Goal: Transaction & Acquisition: Book appointment/travel/reservation

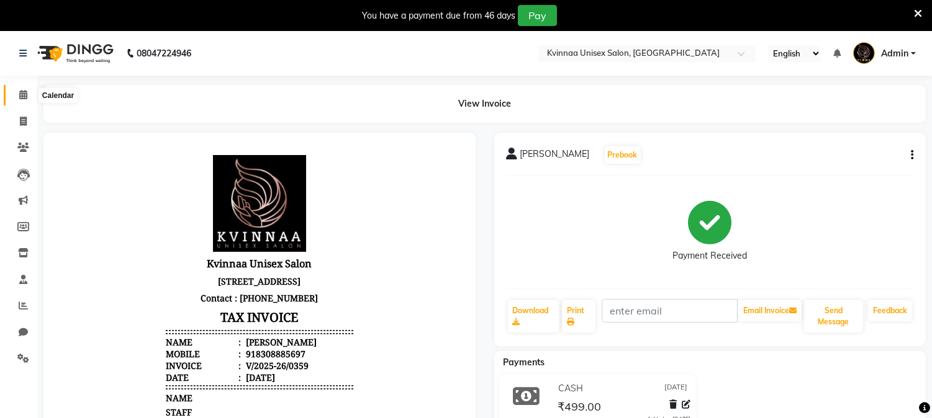
click at [22, 97] on icon at bounding box center [23, 94] width 8 height 9
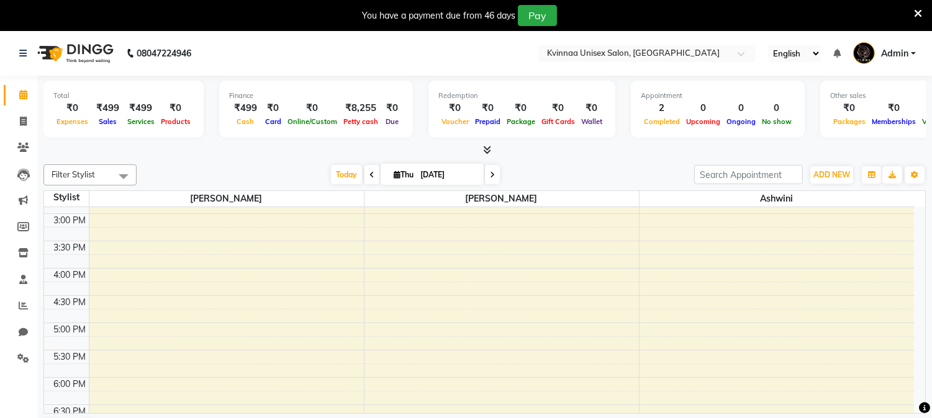
scroll to position [207, 0]
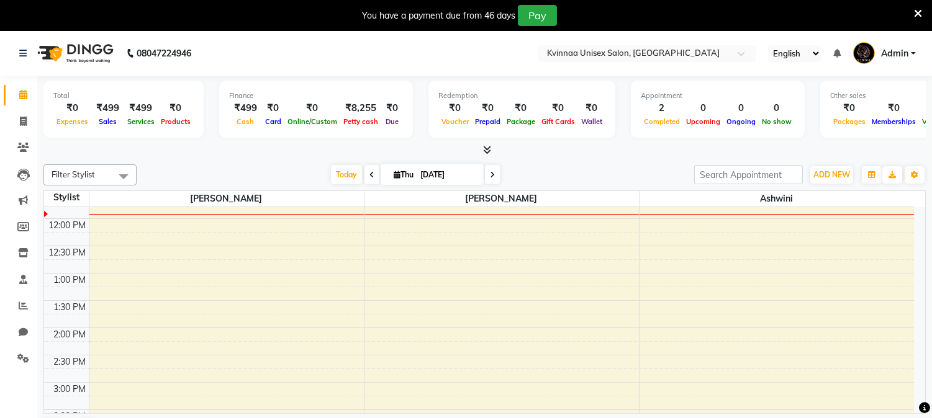
click at [485, 151] on icon at bounding box center [487, 149] width 8 height 9
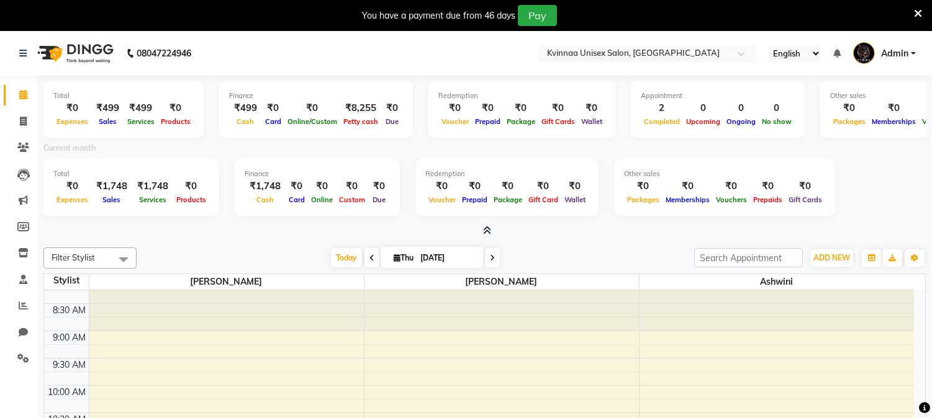
scroll to position [0, 0]
click at [483, 230] on icon at bounding box center [487, 230] width 8 height 9
click at [482, 290] on div at bounding box center [501, 317] width 274 height 55
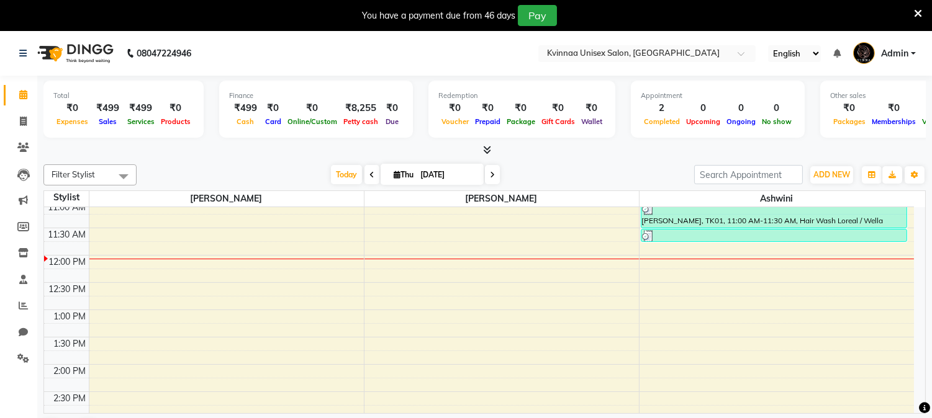
scroll to position [138, 0]
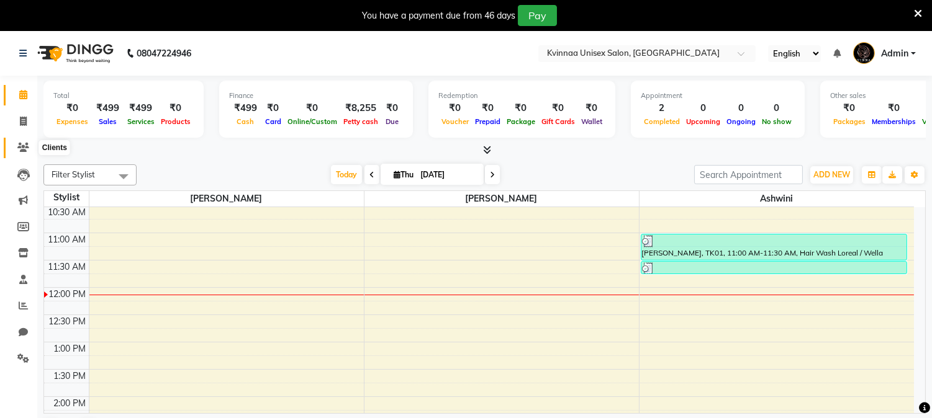
click at [24, 148] on icon at bounding box center [23, 147] width 12 height 9
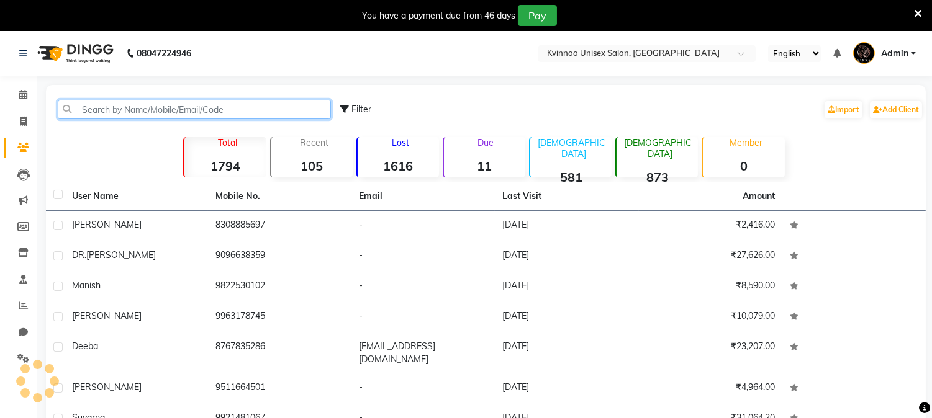
click at [171, 109] on input "text" at bounding box center [194, 109] width 273 height 19
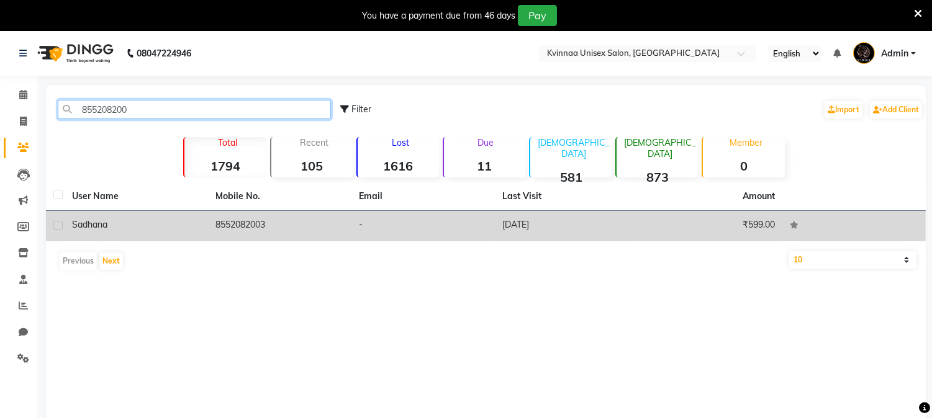
type input "855208200"
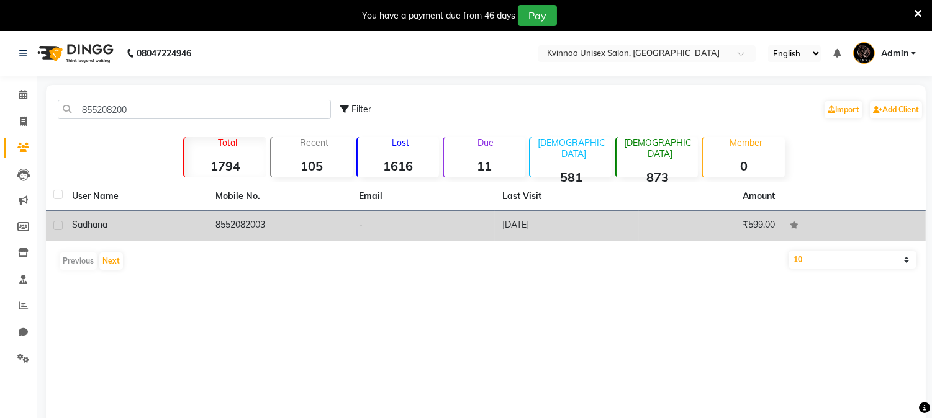
click at [113, 219] on div "sadhana" at bounding box center [136, 224] width 128 height 13
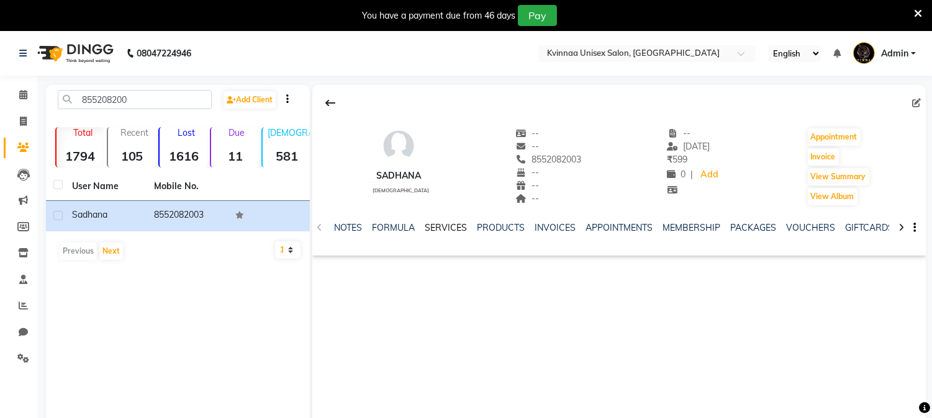
click at [439, 227] on link "SERVICES" at bounding box center [446, 227] width 42 height 11
click at [439, 227] on link "SERVICES" at bounding box center [441, 228] width 52 height 22
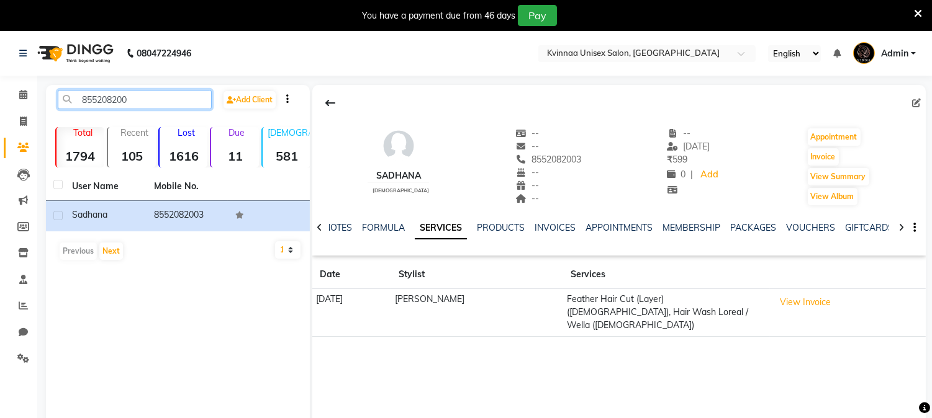
click at [177, 96] on input "855208200" at bounding box center [135, 99] width 154 height 19
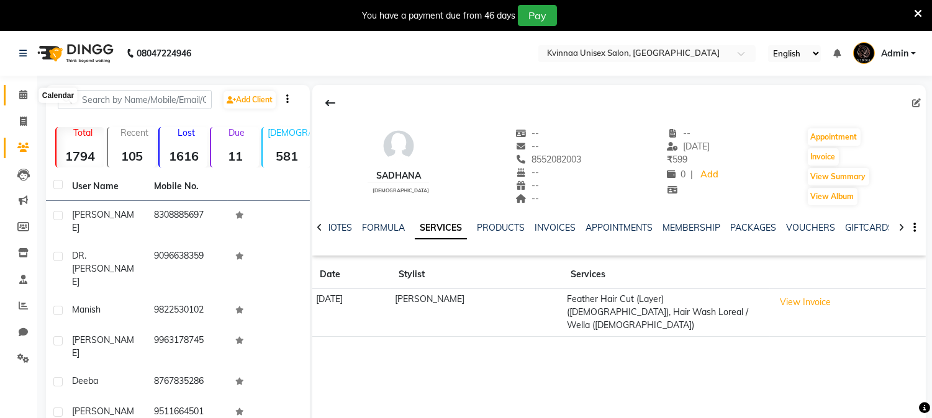
click at [16, 97] on span at bounding box center [23, 95] width 22 height 14
drag, startPoint x: 16, startPoint y: 97, endPoint x: 25, endPoint y: 97, distance: 9.9
click at [16, 97] on span at bounding box center [23, 95] width 22 height 14
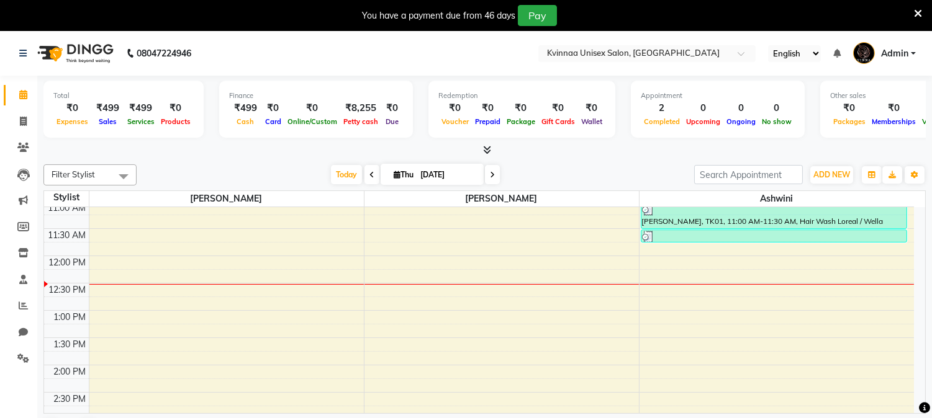
scroll to position [138, 0]
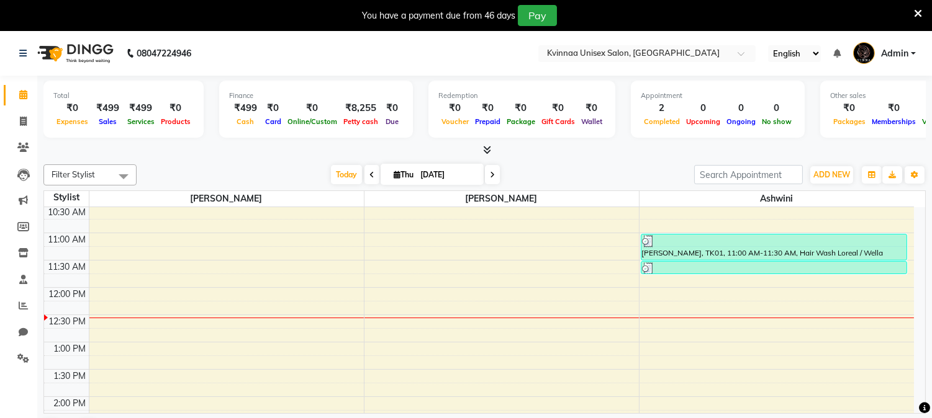
click at [364, 174] on span at bounding box center [371, 174] width 15 height 19
click at [362, 174] on div "[DATE] [DATE]" at bounding box center [415, 175] width 545 height 19
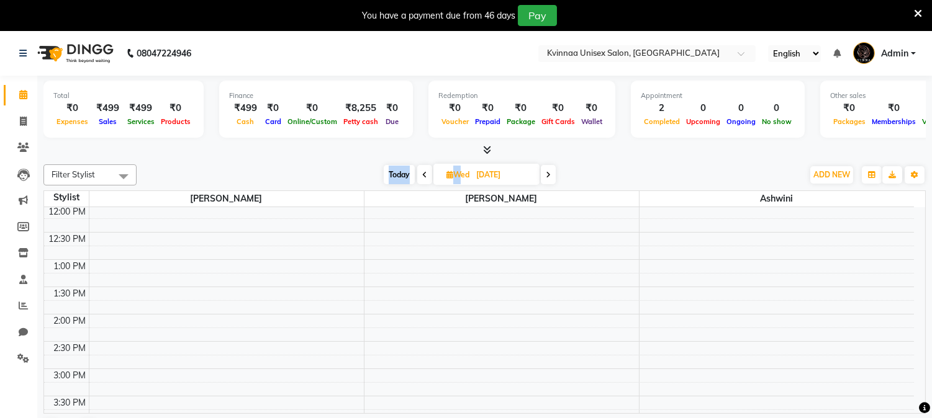
click at [423, 176] on icon at bounding box center [424, 174] width 5 height 7
click at [423, 176] on icon at bounding box center [425, 174] width 5 height 7
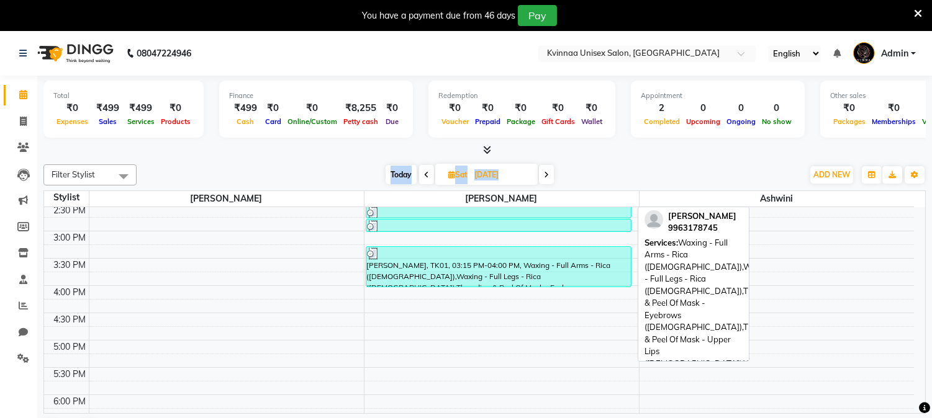
scroll to position [562, 0]
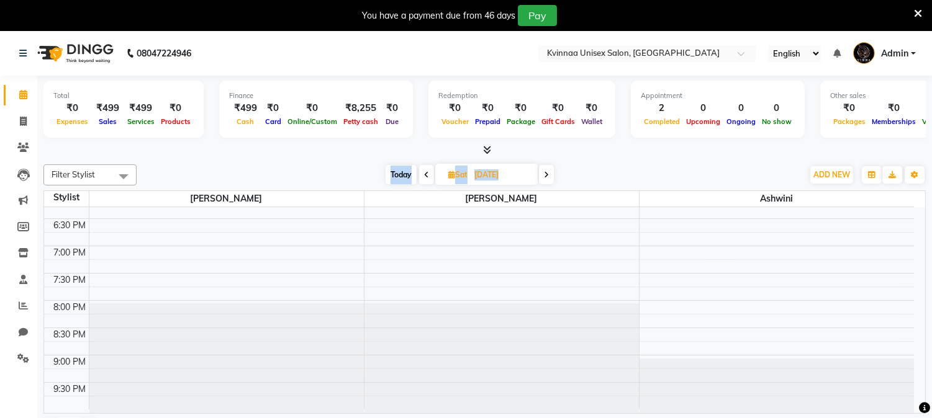
click at [544, 178] on span at bounding box center [546, 174] width 15 height 19
type input "[DATE]"
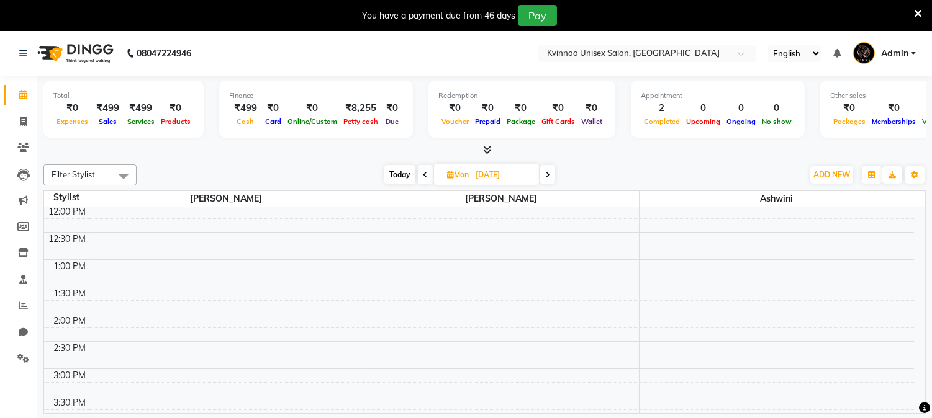
click at [452, 172] on span "Mon" at bounding box center [458, 174] width 28 height 9
click at [444, 176] on span "Mon" at bounding box center [458, 174] width 28 height 9
select select "9"
select select "2025"
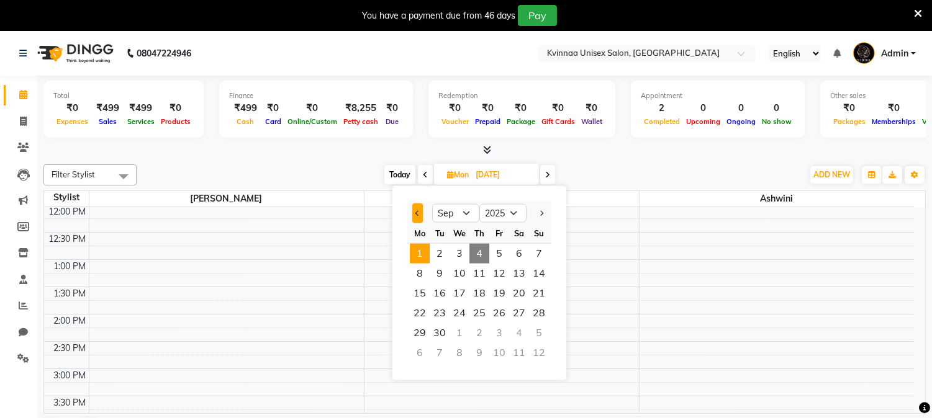
click at [413, 211] on button "Previous month" at bounding box center [417, 214] width 11 height 20
select select "8"
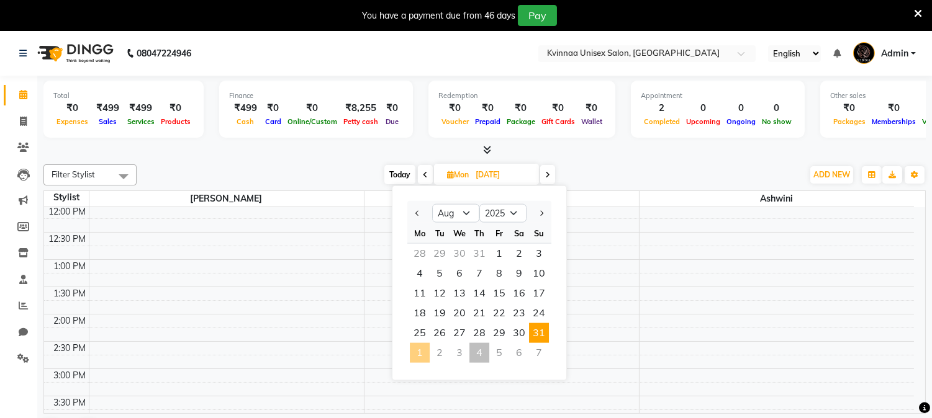
click at [544, 329] on span "31" at bounding box center [539, 333] width 20 height 20
type input "[DATE]"
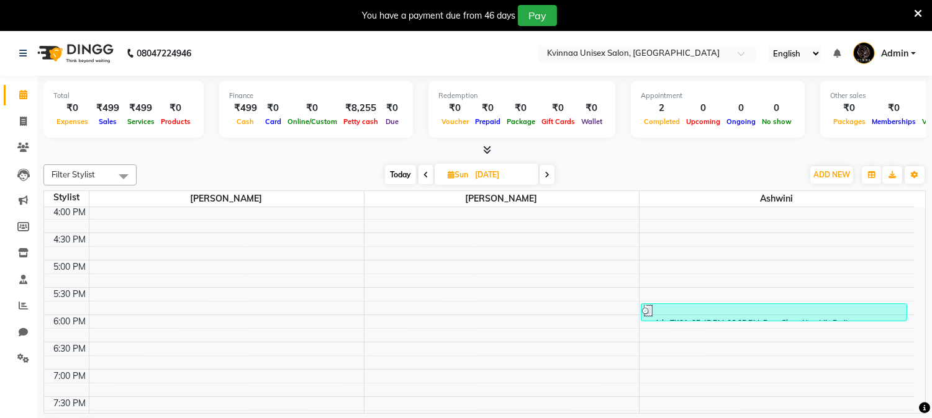
scroll to position [424, 0]
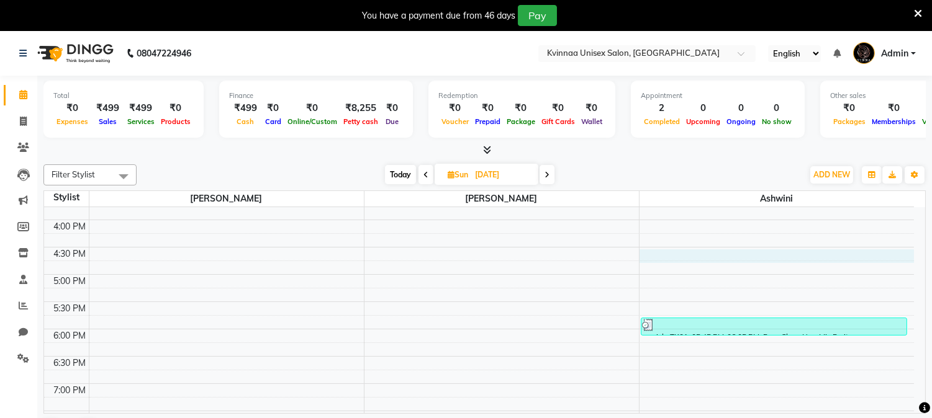
click at [652, 251] on div "8:00 AM 8:30 AM 9:00 AM 9:30 AM 10:00 AM 10:30 AM 11:00 AM 11:30 AM 12:00 PM 12…" at bounding box center [479, 165] width 870 height 764
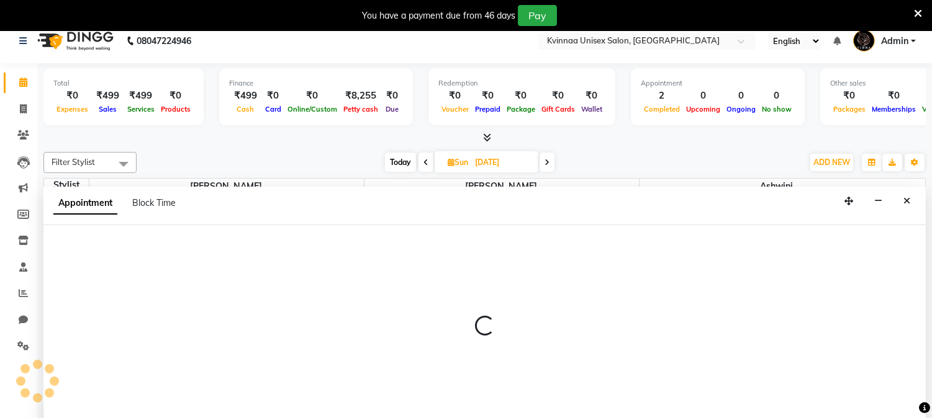
select select "19772"
select select "tentative"
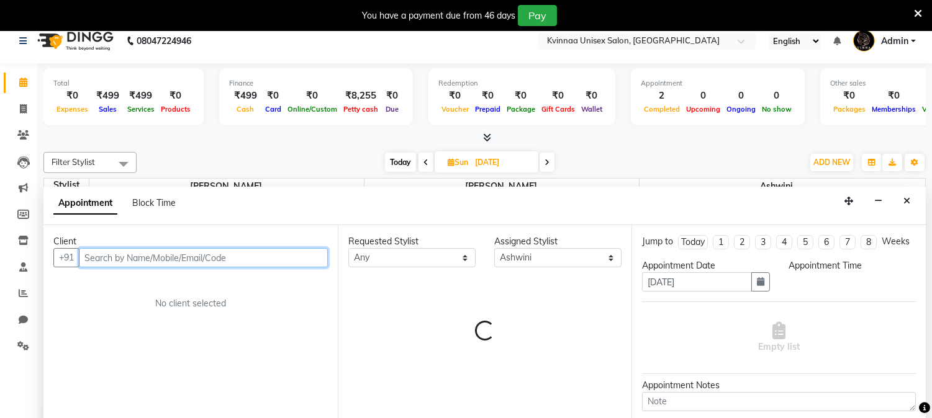
select select "990"
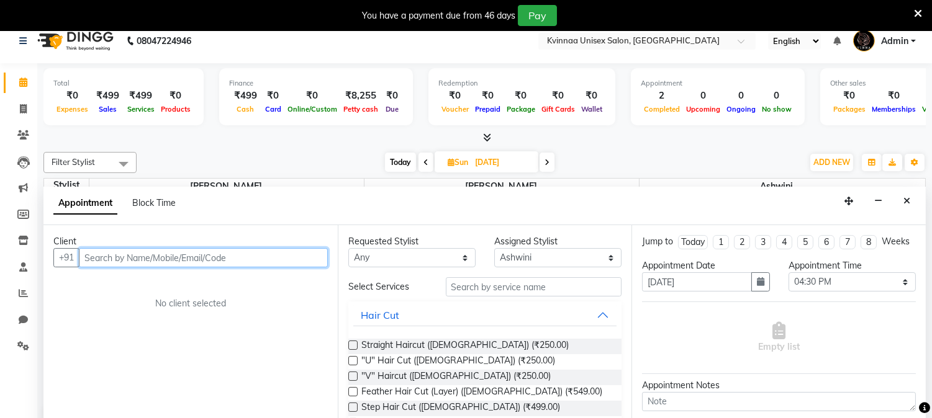
scroll to position [31, 0]
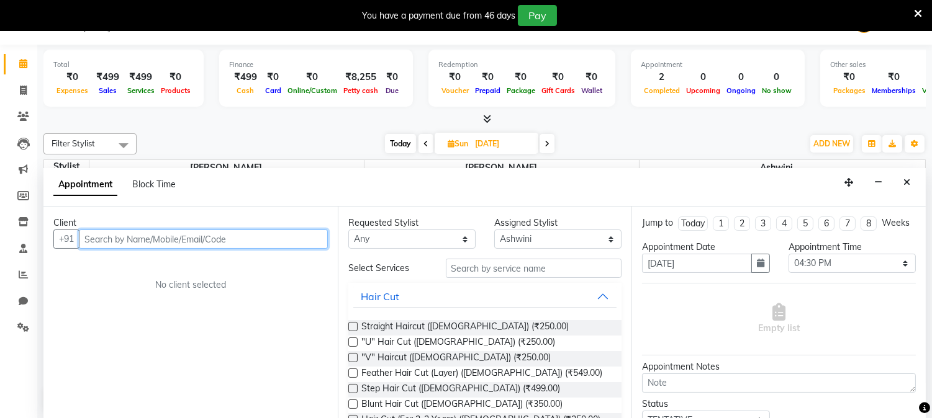
click at [283, 234] on input "text" at bounding box center [203, 239] width 249 height 19
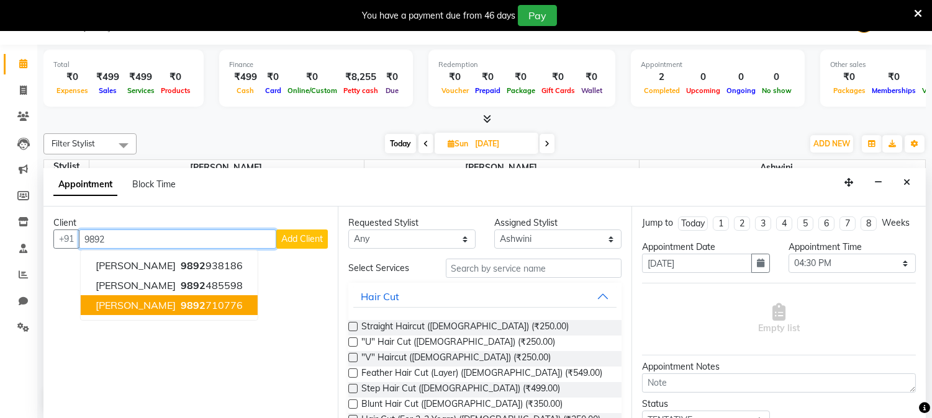
click at [119, 302] on span "[PERSON_NAME]" at bounding box center [136, 305] width 80 height 12
type input "9892710776"
click at [119, 302] on div "Client [PHONE_NUMBER] [PERSON_NAME] 9892 938186 [PERSON_NAME] 9892 485598 [PERS…" at bounding box center [190, 313] width 294 height 212
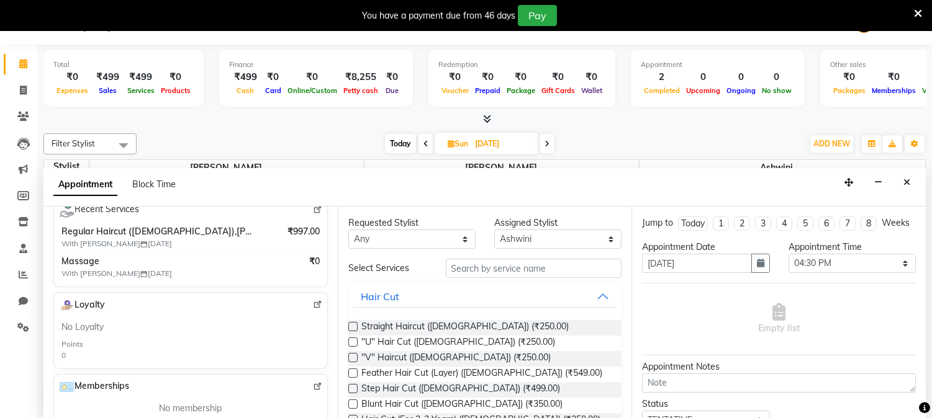
scroll to position [207, 0]
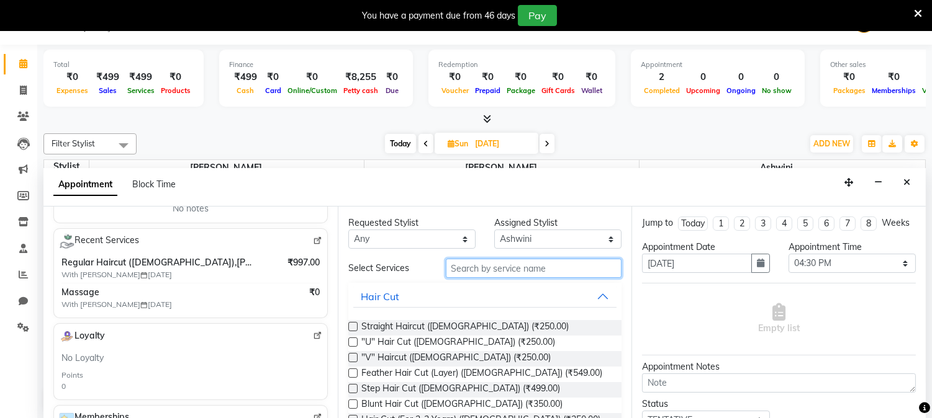
click at [523, 271] on input "text" at bounding box center [534, 268] width 176 height 19
type input "f"
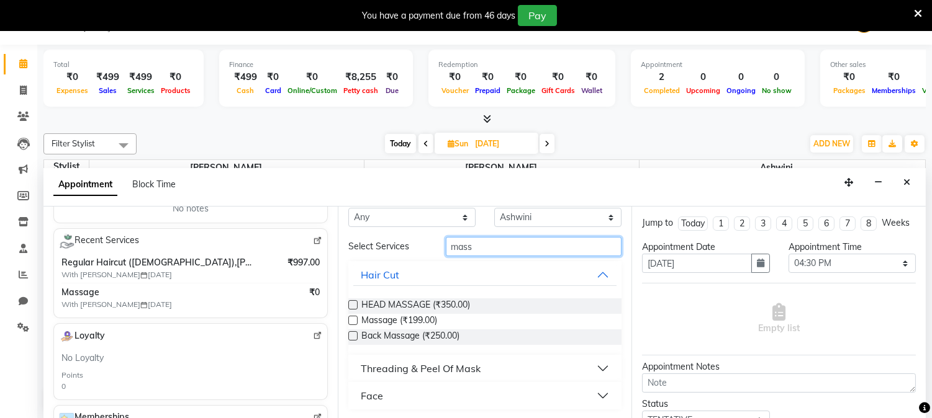
scroll to position [0, 0]
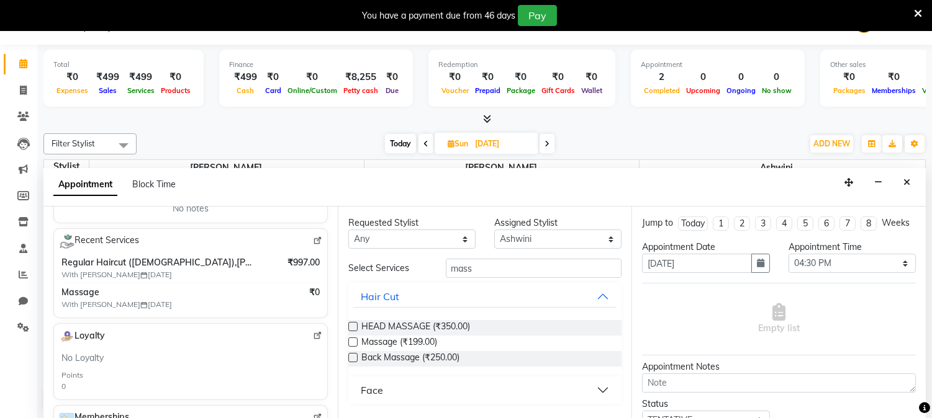
click at [601, 390] on button "Face" at bounding box center [485, 390] width 264 height 22
click at [492, 266] on input "mass" at bounding box center [534, 268] width 176 height 19
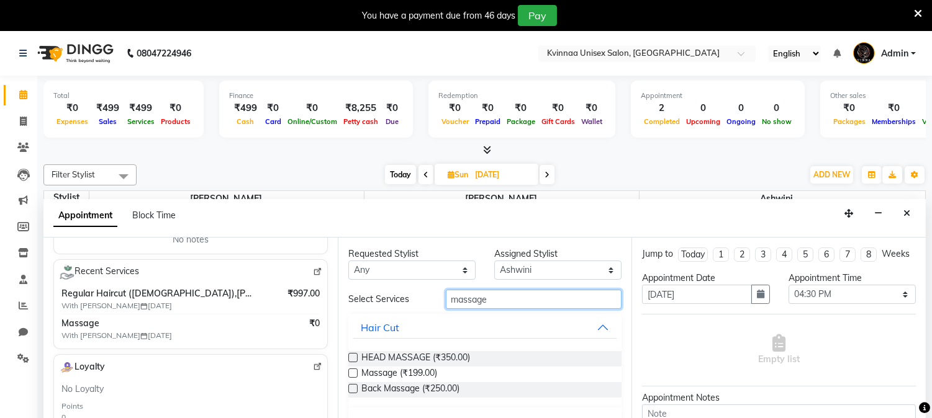
scroll to position [31, 0]
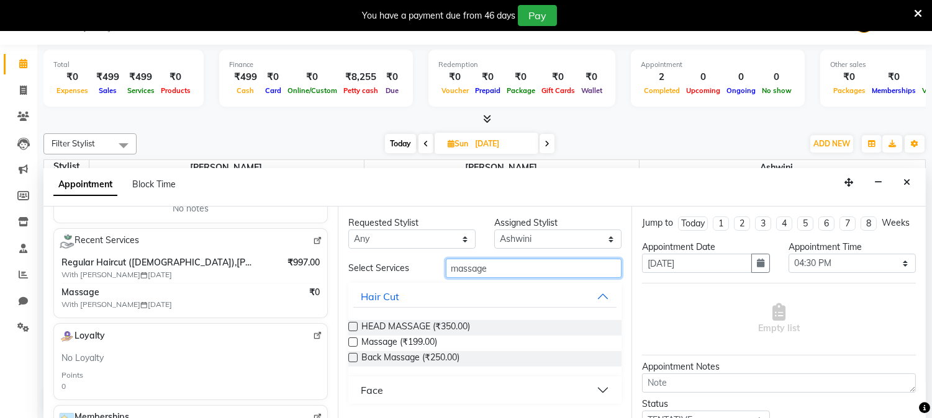
type input "massage"
click at [601, 389] on button "Face" at bounding box center [485, 390] width 264 height 22
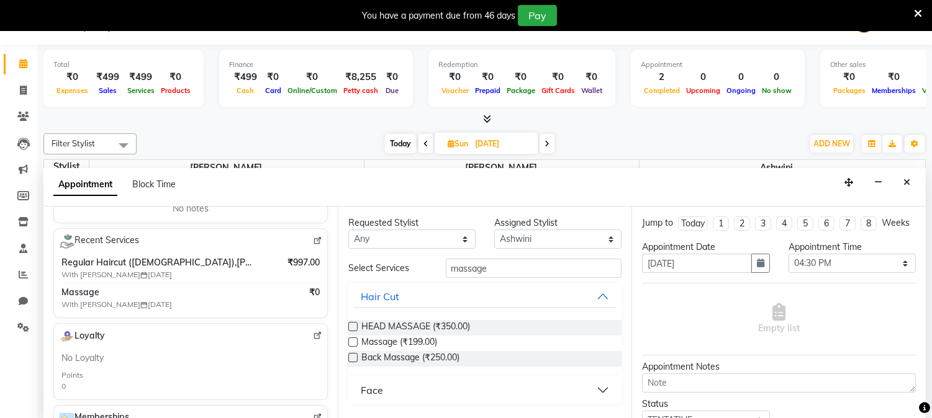
click at [600, 392] on button "Face" at bounding box center [485, 390] width 264 height 22
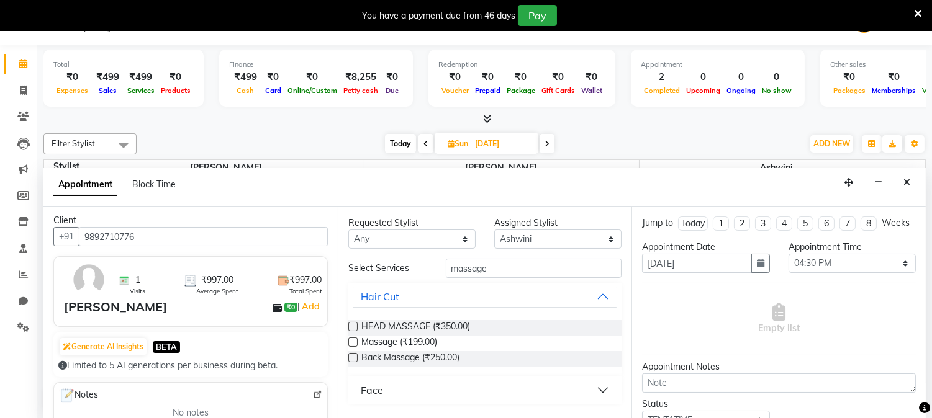
scroll to position [0, 0]
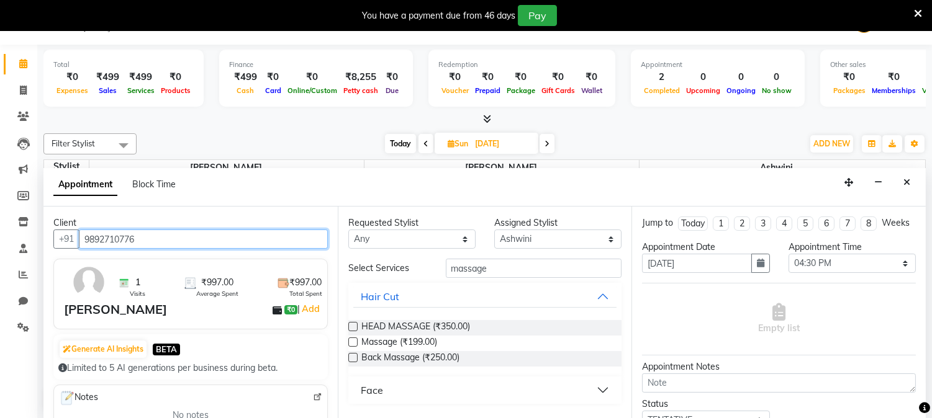
click at [164, 241] on input "9892710776" at bounding box center [203, 239] width 249 height 19
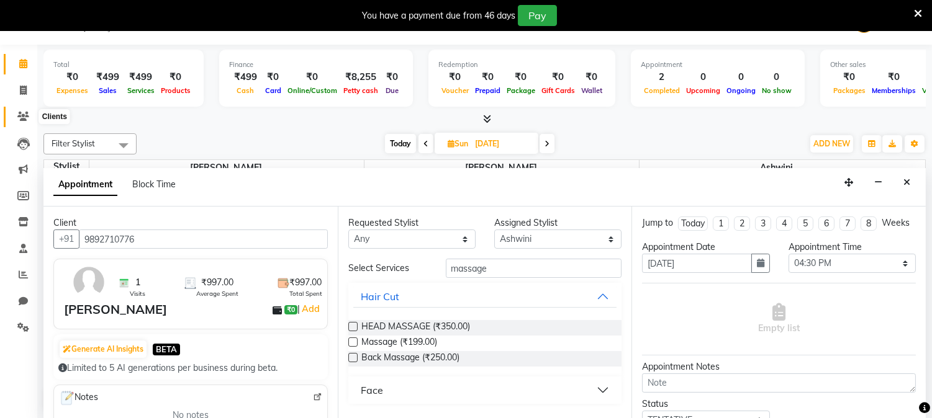
click at [29, 115] on span at bounding box center [23, 117] width 22 height 14
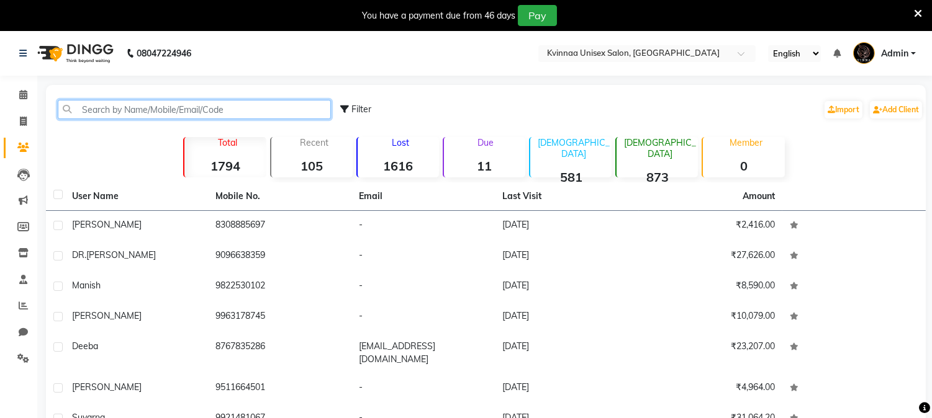
click at [103, 108] on input "text" at bounding box center [194, 109] width 273 height 19
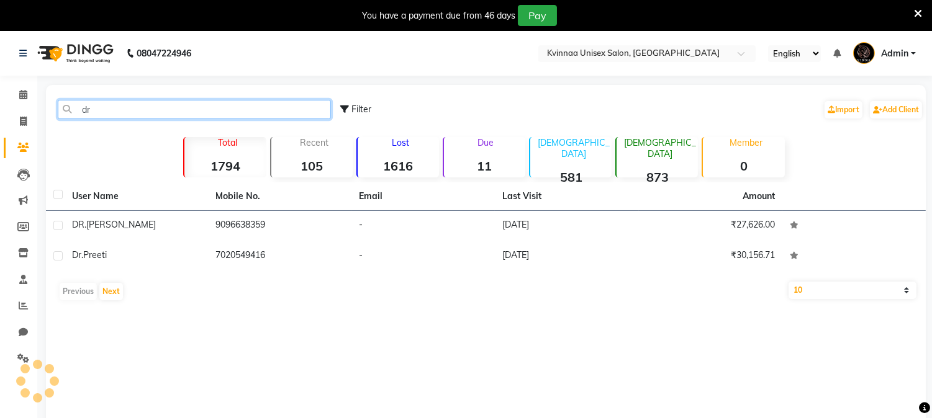
type input "d"
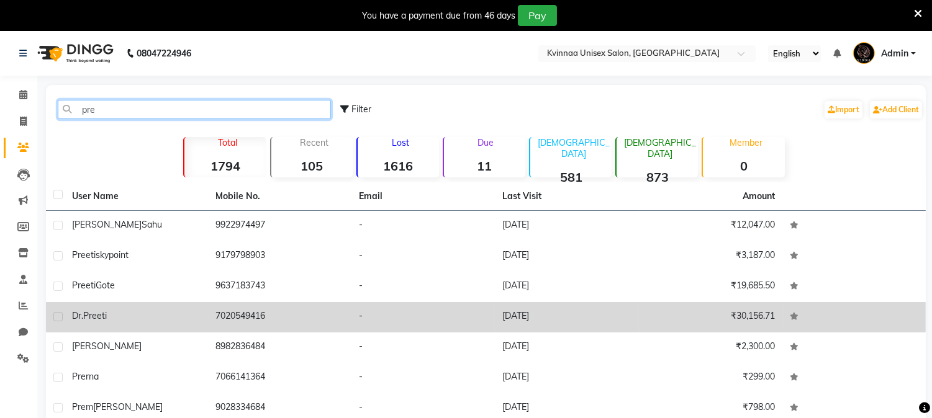
type input "pre"
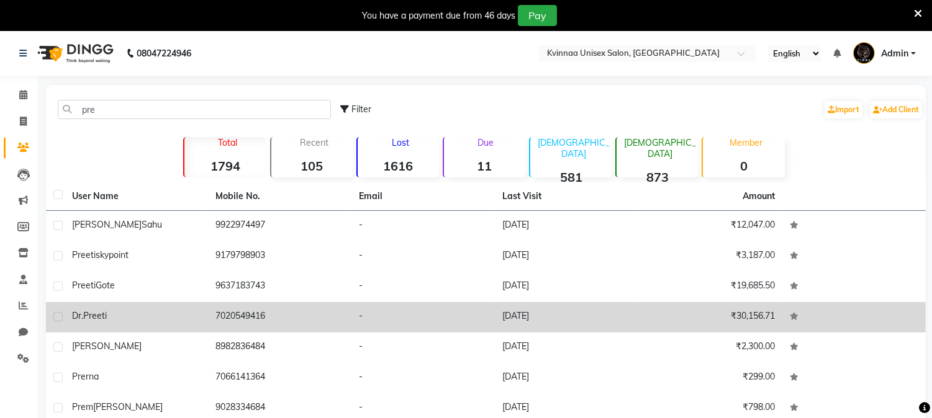
click at [58, 315] on label at bounding box center [57, 316] width 9 height 9
click at [58, 315] on input "checkbox" at bounding box center [57, 317] width 8 height 8
checkbox input "true"
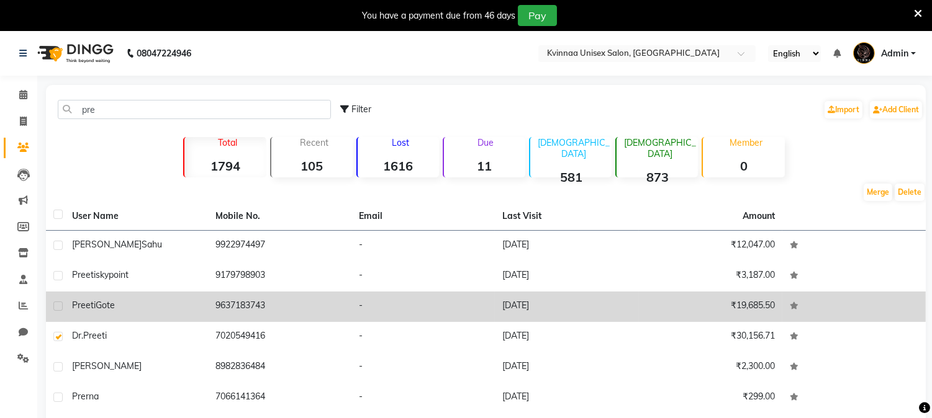
click at [51, 306] on td at bounding box center [55, 307] width 19 height 30
click at [53, 306] on label at bounding box center [57, 306] width 9 height 9
click at [53, 306] on input "checkbox" at bounding box center [57, 307] width 8 height 8
click at [53, 306] on label at bounding box center [57, 306] width 9 height 9
click at [53, 306] on input "checkbox" at bounding box center [57, 307] width 8 height 8
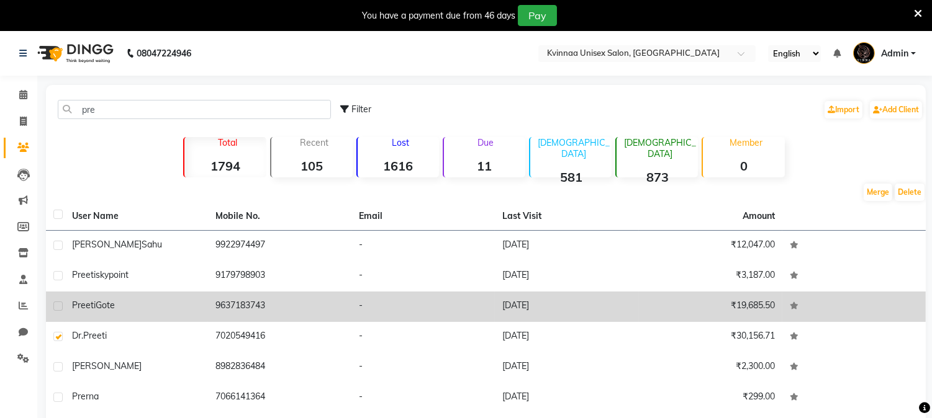
click at [56, 306] on label at bounding box center [57, 306] width 9 height 9
click at [56, 306] on input "checkbox" at bounding box center [57, 307] width 8 height 8
click at [58, 308] on label at bounding box center [57, 306] width 9 height 9
click at [58, 308] on input "checkbox" at bounding box center [57, 307] width 8 height 8
click at [58, 308] on label at bounding box center [57, 306] width 9 height 9
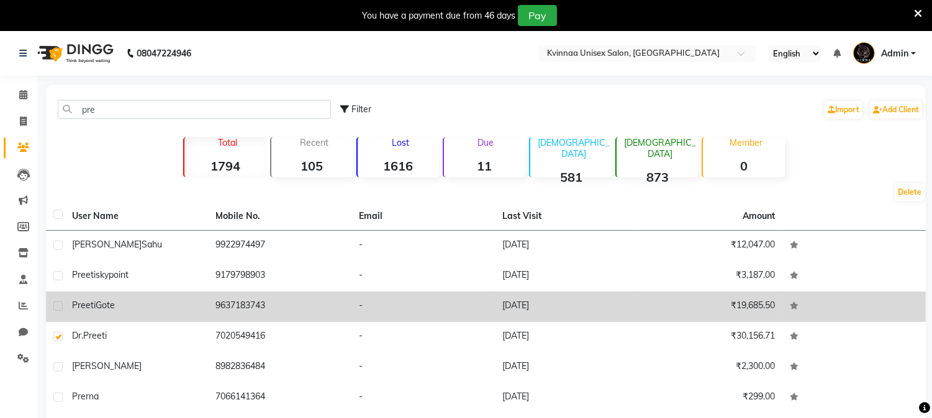
click at [58, 308] on input "checkbox" at bounding box center [57, 307] width 8 height 8
click at [58, 308] on label at bounding box center [57, 306] width 9 height 9
click at [58, 308] on input "checkbox" at bounding box center [57, 307] width 8 height 8
click at [58, 308] on label at bounding box center [57, 306] width 9 height 9
click at [58, 308] on input "checkbox" at bounding box center [57, 307] width 8 height 8
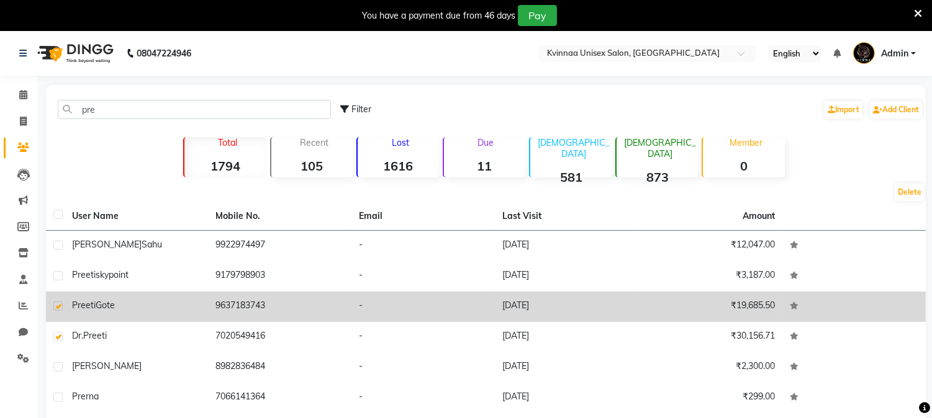
click at [58, 307] on label at bounding box center [57, 306] width 9 height 9
click at [58, 307] on input "checkbox" at bounding box center [57, 307] width 8 height 8
click at [58, 307] on label at bounding box center [57, 306] width 9 height 9
click at [58, 307] on input "checkbox" at bounding box center [57, 307] width 8 height 8
click at [58, 307] on label at bounding box center [57, 306] width 9 height 9
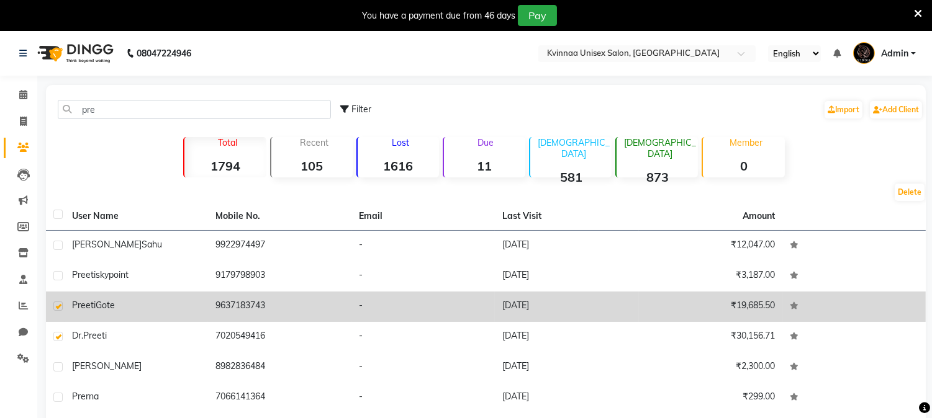
click at [58, 307] on input "checkbox" at bounding box center [57, 307] width 8 height 8
checkbox input "false"
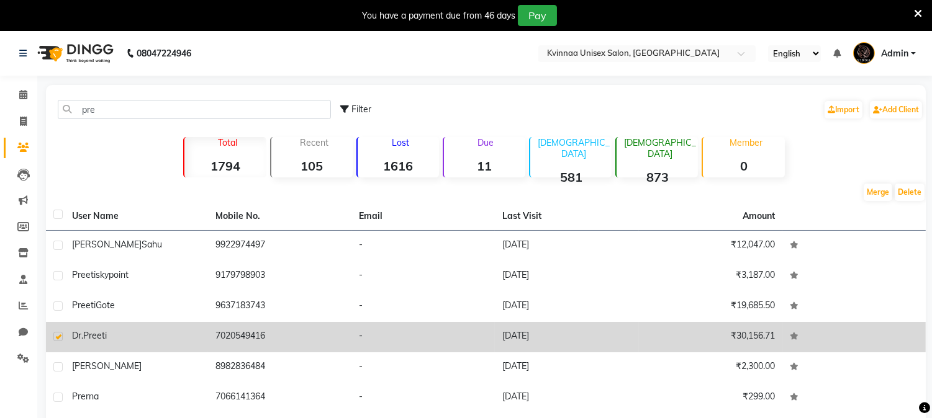
click at [104, 340] on span "Preeti" at bounding box center [95, 335] width 24 height 11
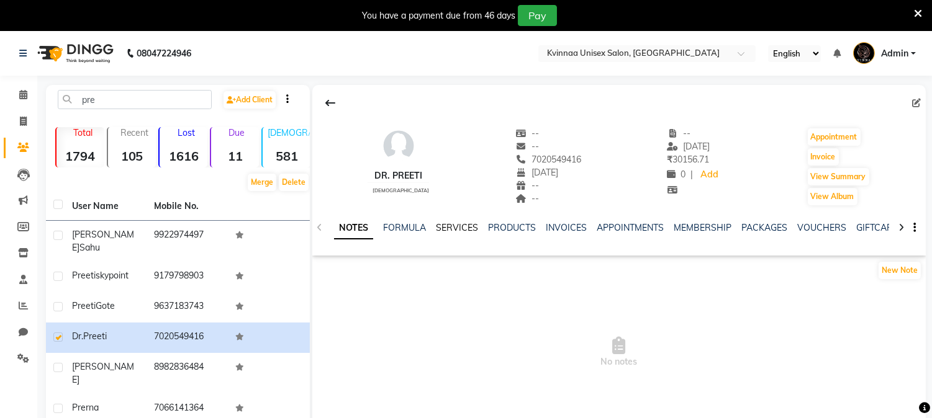
click at [447, 225] on link "SERVICES" at bounding box center [457, 227] width 42 height 11
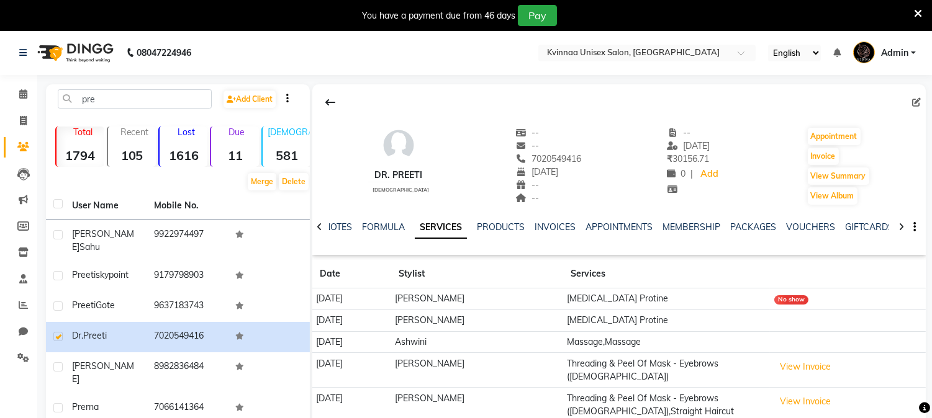
scroll to position [69, 0]
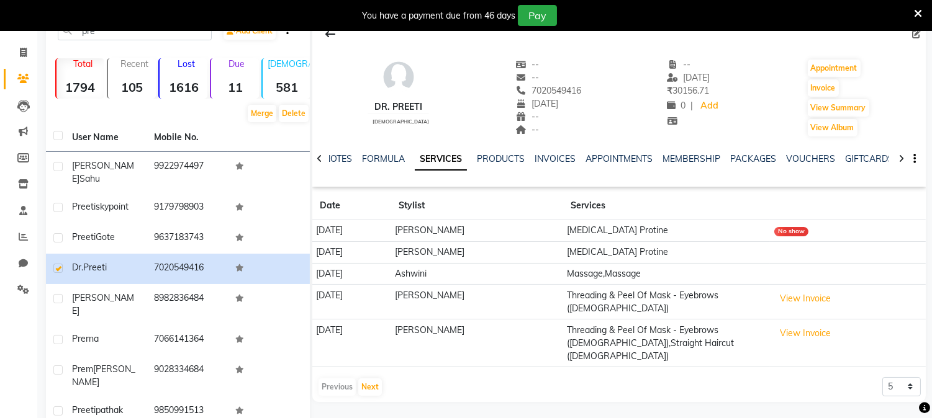
click at [644, 276] on td "Massage,Massage" at bounding box center [666, 274] width 207 height 22
click at [525, 274] on td "Ashwini" at bounding box center [477, 274] width 172 height 22
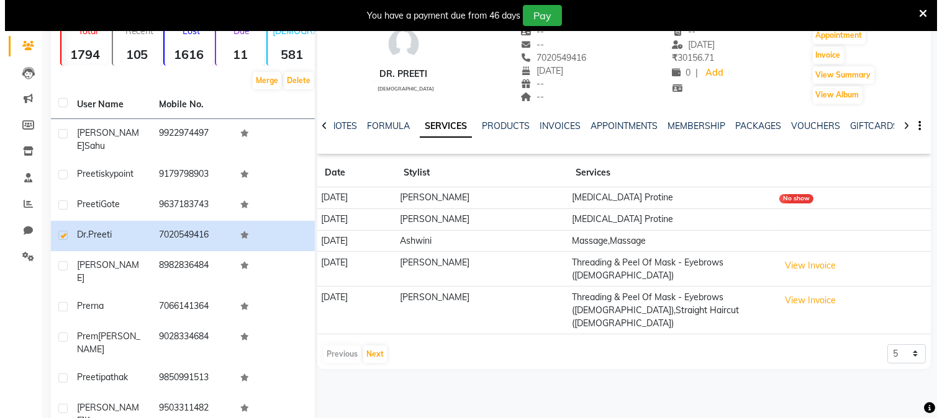
scroll to position [160, 0]
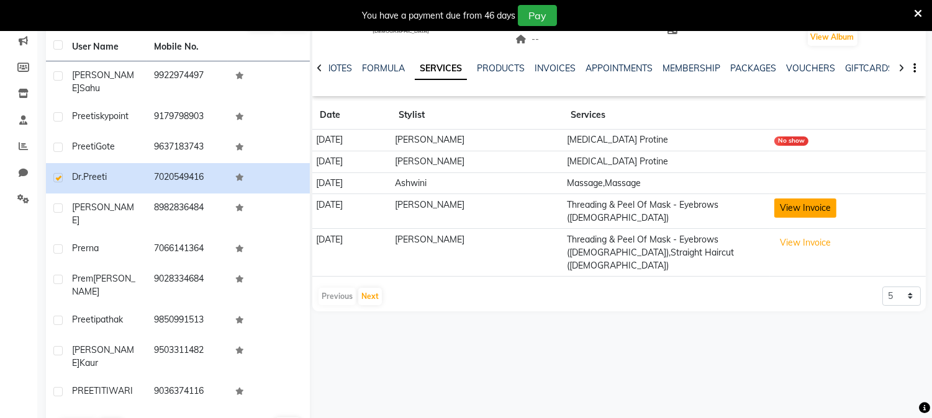
click at [791, 211] on button "View Invoice" at bounding box center [805, 208] width 62 height 19
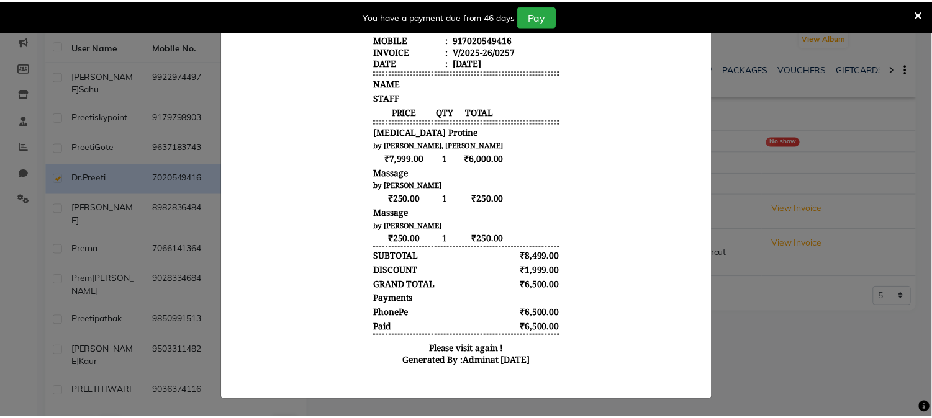
scroll to position [0, 0]
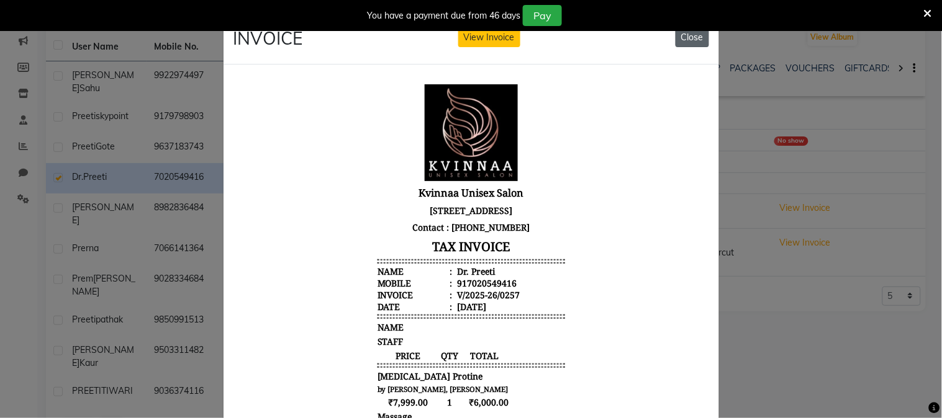
click at [684, 35] on button "Close" at bounding box center [692, 37] width 34 height 19
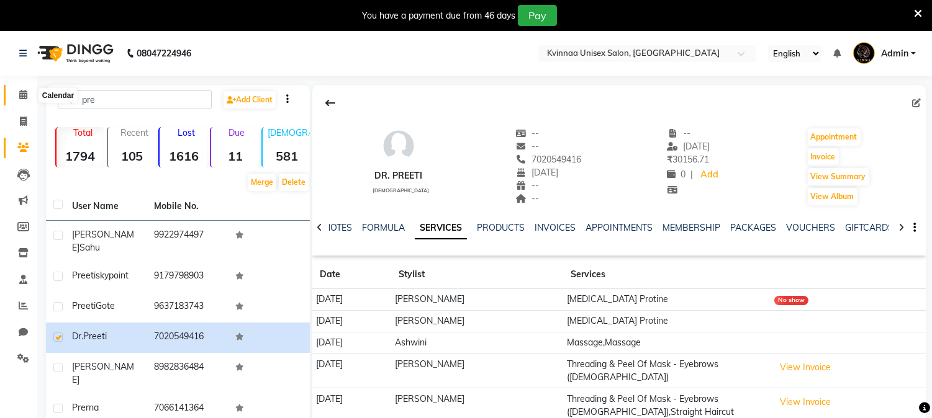
click at [21, 90] on icon at bounding box center [23, 94] width 8 height 9
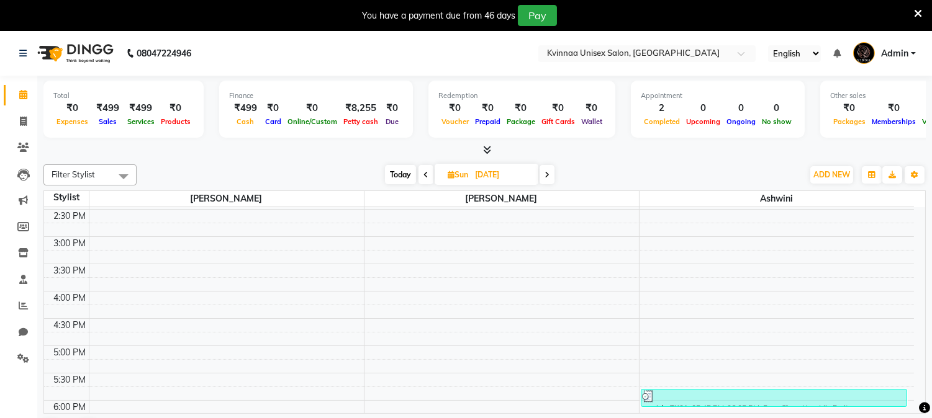
scroll to position [344, 0]
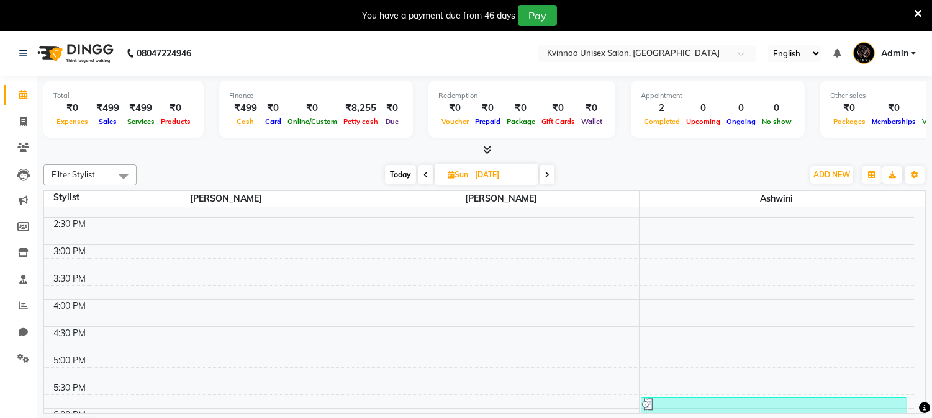
click at [669, 339] on div "8:00 AM 8:30 AM 9:00 AM 9:30 AM 10:00 AM 10:30 AM 11:00 AM 11:30 AM 12:00 PM 12…" at bounding box center [479, 245] width 870 height 764
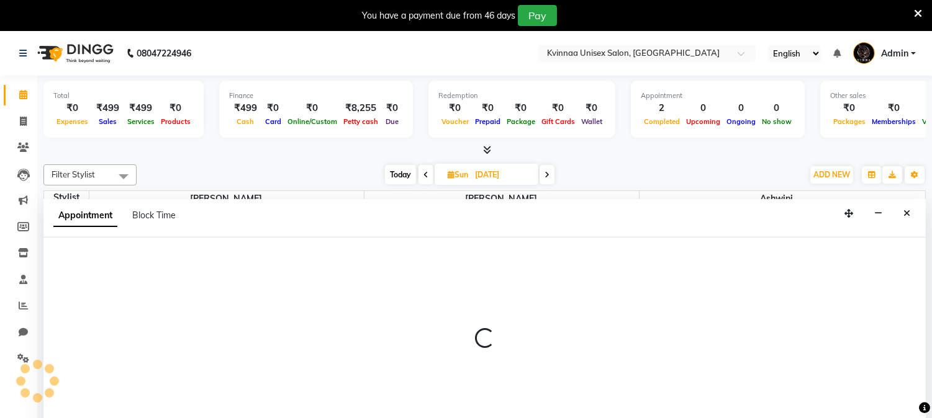
select select "19772"
select select "990"
select select "tentative"
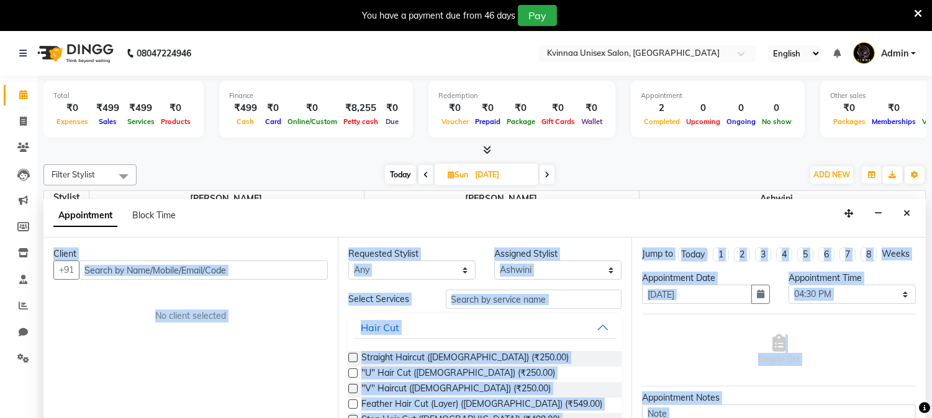
scroll to position [31, 0]
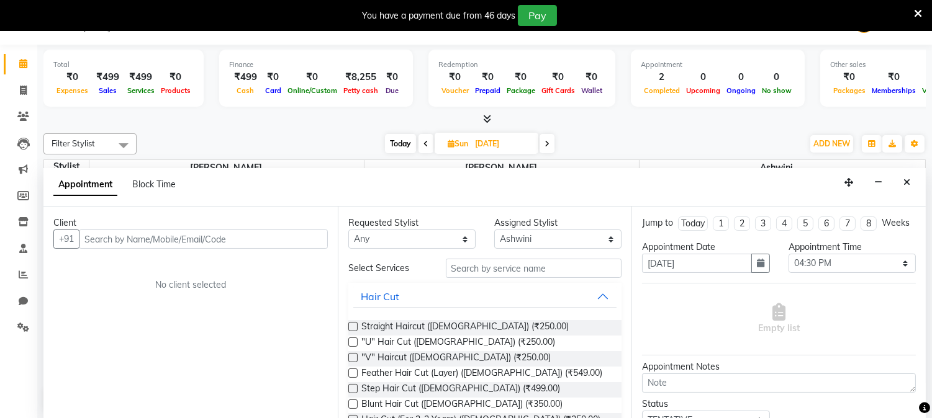
click at [263, 242] on input "text" at bounding box center [203, 239] width 249 height 19
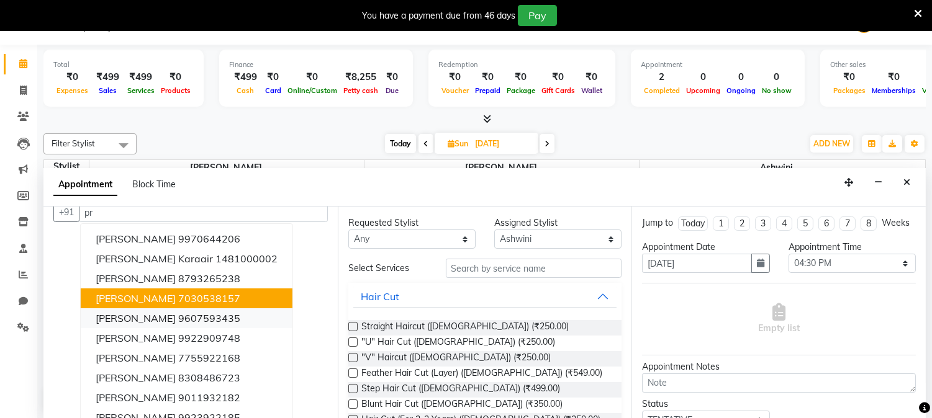
scroll to position [0, 0]
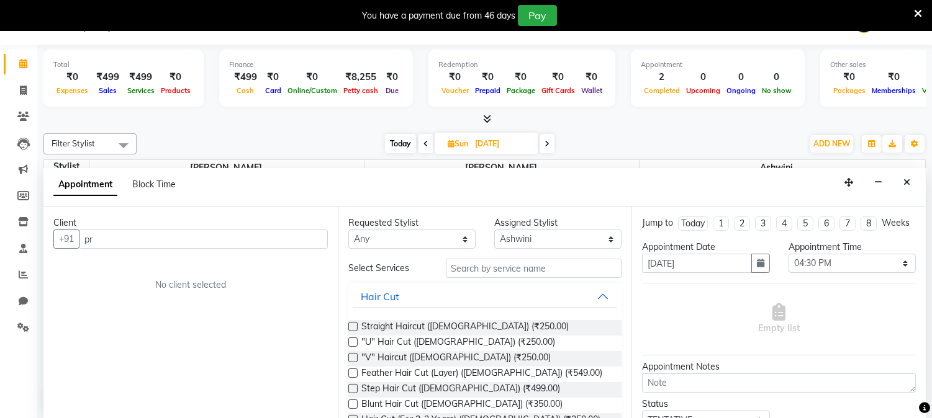
type input "p"
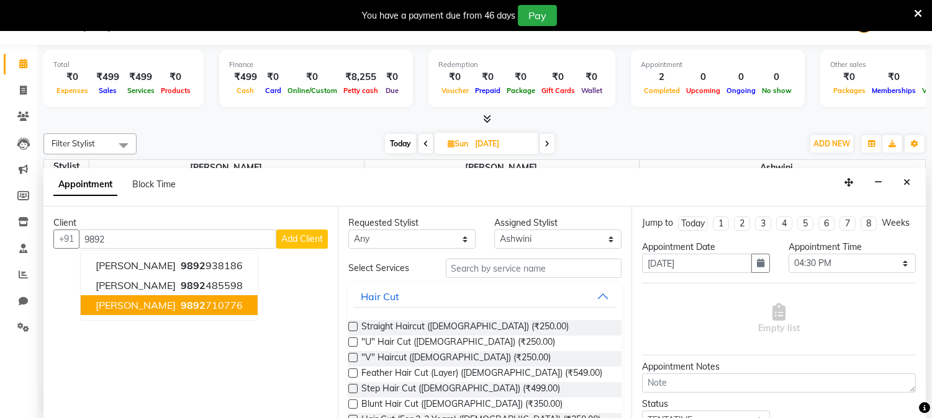
click at [207, 308] on button "[PERSON_NAME] 9892 710776" at bounding box center [169, 305] width 177 height 20
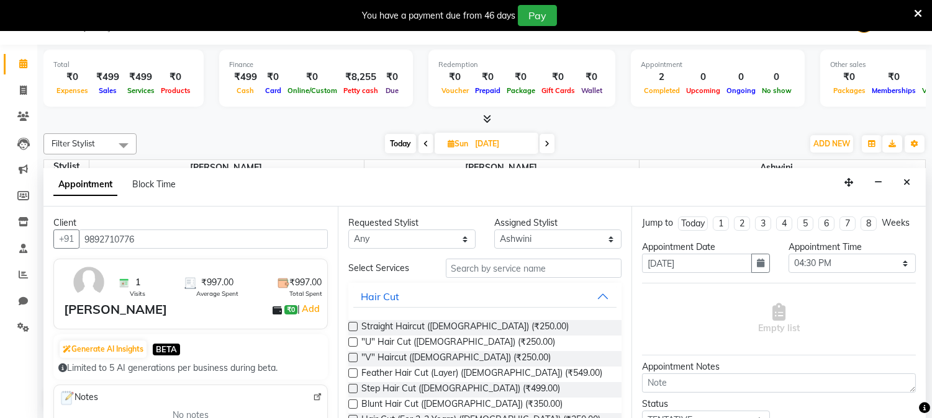
type input "9892710776"
click at [509, 267] on input "text" at bounding box center [534, 268] width 176 height 19
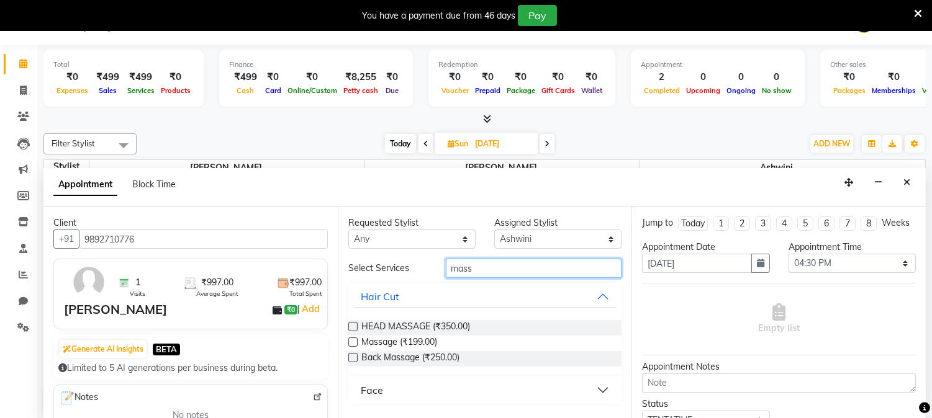
type input "mass"
click at [354, 341] on label at bounding box center [352, 342] width 9 height 9
click at [354, 341] on input "checkbox" at bounding box center [352, 343] width 8 height 8
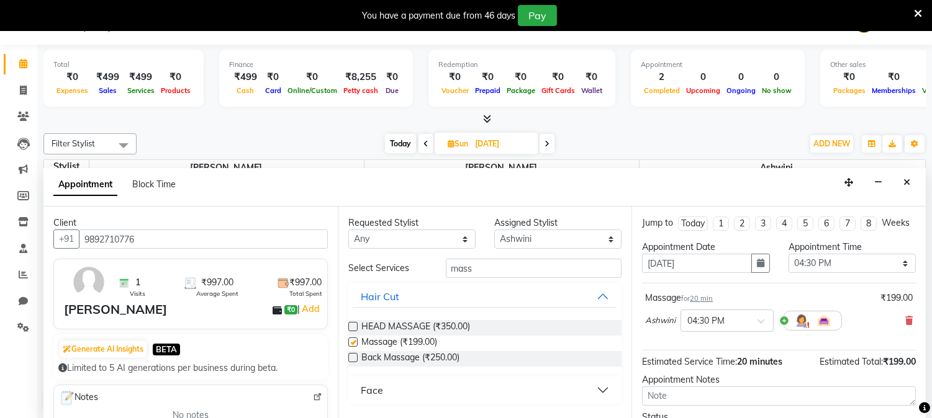
checkbox input "false"
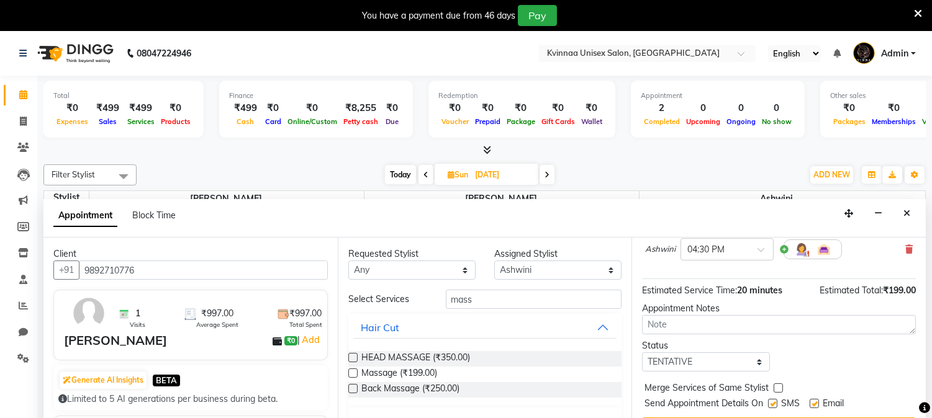
scroll to position [31, 0]
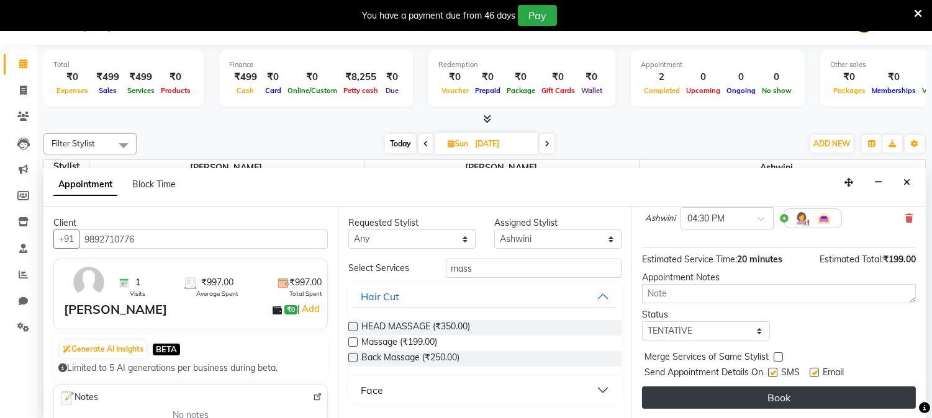
click at [722, 397] on button "Book" at bounding box center [779, 398] width 274 height 22
click at [722, 397] on div "Book" at bounding box center [779, 398] width 274 height 22
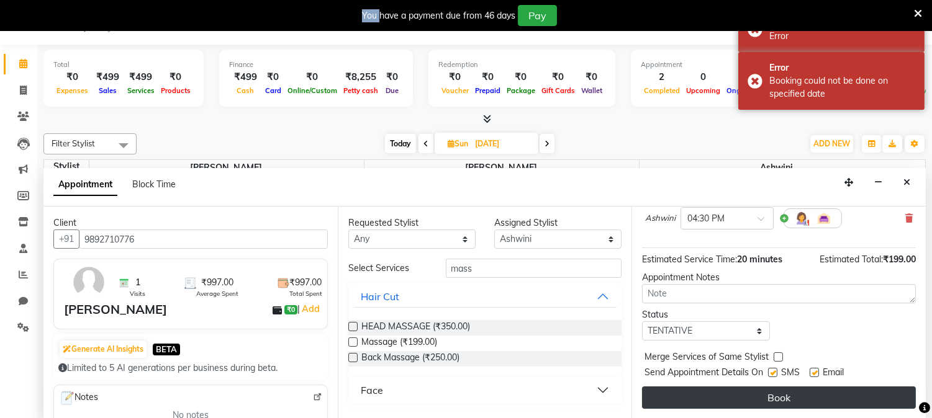
click at [718, 392] on button "Book" at bounding box center [779, 398] width 274 height 22
click at [718, 392] on div "Book" at bounding box center [779, 398] width 274 height 22
click at [771, 392] on button "Book" at bounding box center [779, 398] width 274 height 22
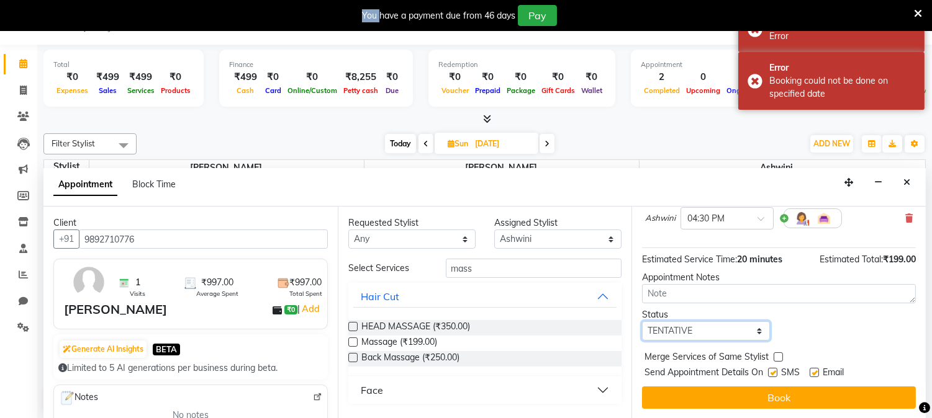
click at [754, 331] on select "Select TENTATIVE CONFIRM UPCOMING" at bounding box center [705, 330] width 127 height 19
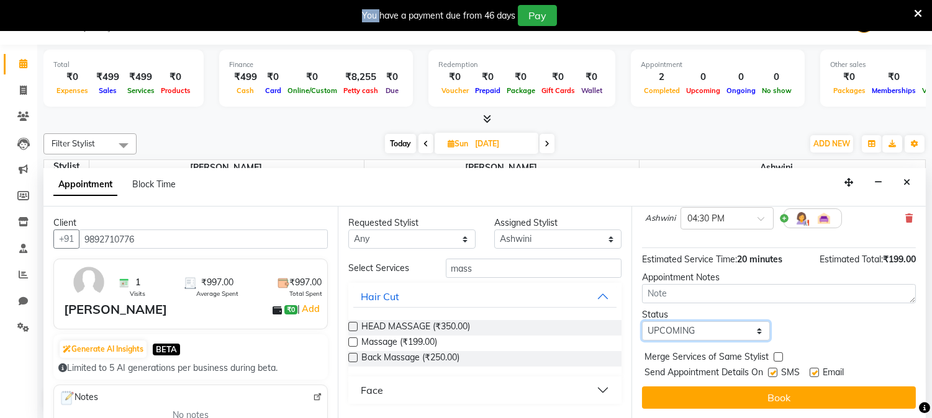
click at [642, 321] on select "Select TENTATIVE CONFIRM UPCOMING" at bounding box center [705, 330] width 127 height 19
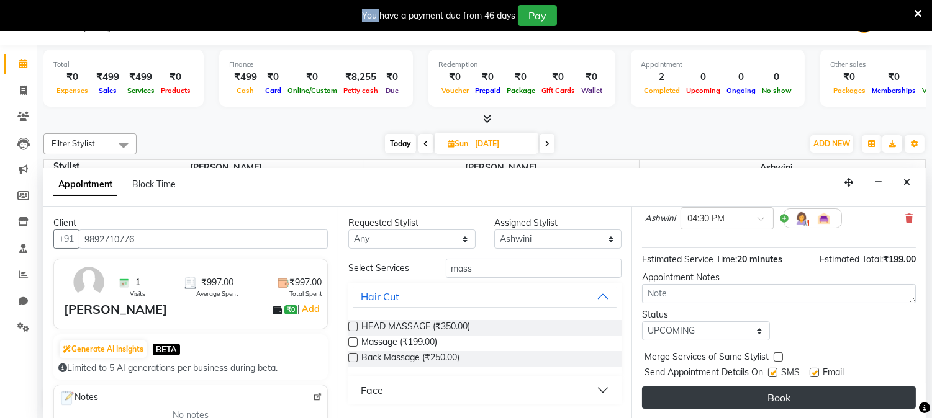
click at [688, 395] on button "Book" at bounding box center [779, 398] width 274 height 22
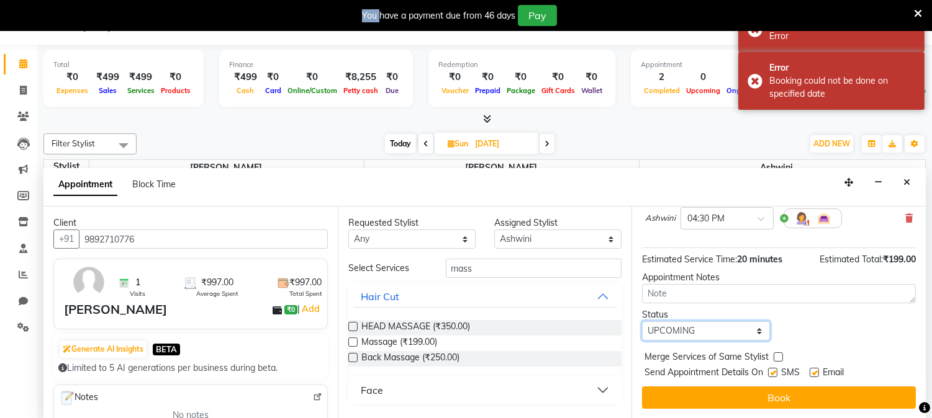
click at [755, 331] on select "Select TENTATIVE CONFIRM UPCOMING" at bounding box center [705, 330] width 127 height 19
click at [753, 330] on select "Select TENTATIVE CONFIRM UPCOMING" at bounding box center [705, 330] width 127 height 19
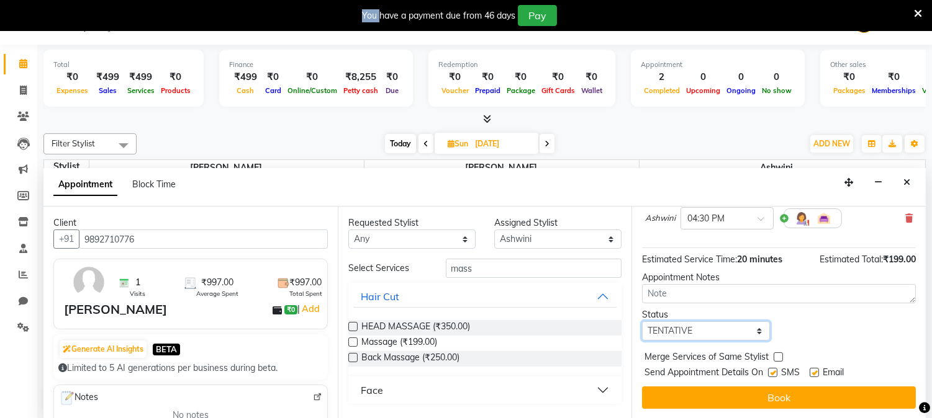
click at [642, 321] on select "Select TENTATIVE CONFIRM UPCOMING" at bounding box center [705, 330] width 127 height 19
click at [670, 363] on span "Merge Services of Same Stylist" at bounding box center [706, 359] width 124 height 16
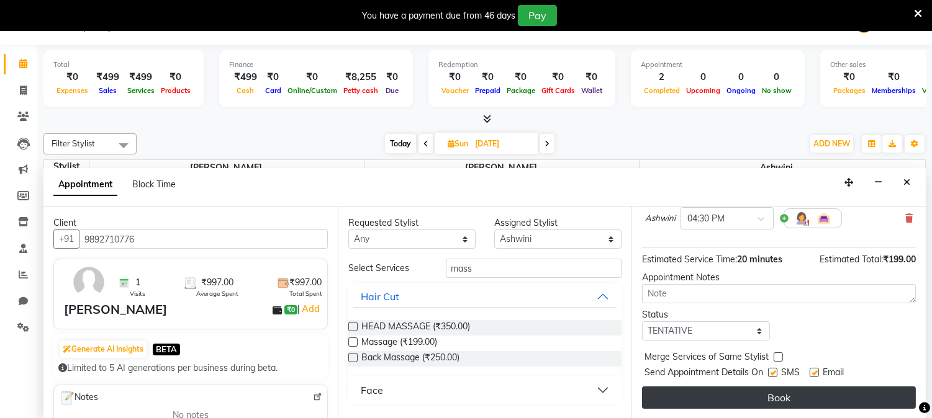
click at [758, 394] on button "Book" at bounding box center [779, 398] width 274 height 22
click at [758, 394] on div "Book" at bounding box center [779, 398] width 274 height 22
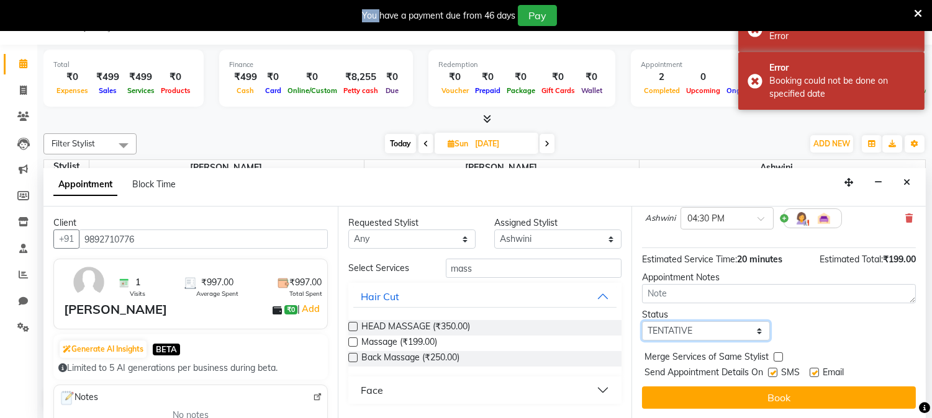
click at [752, 329] on select "Select TENTATIVE CONFIRM UPCOMING" at bounding box center [705, 330] width 127 height 19
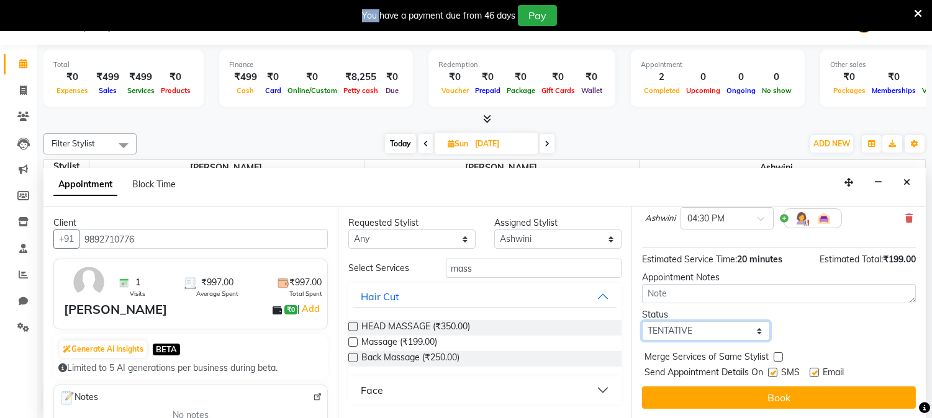
click at [752, 329] on select "Select TENTATIVE CONFIRM UPCOMING" at bounding box center [705, 330] width 127 height 19
select select "confirm booking"
click at [642, 321] on select "Select TENTATIVE CONFIRM UPCOMING" at bounding box center [705, 330] width 127 height 19
click at [675, 380] on span "Send Appointment Details On" at bounding box center [703, 374] width 119 height 16
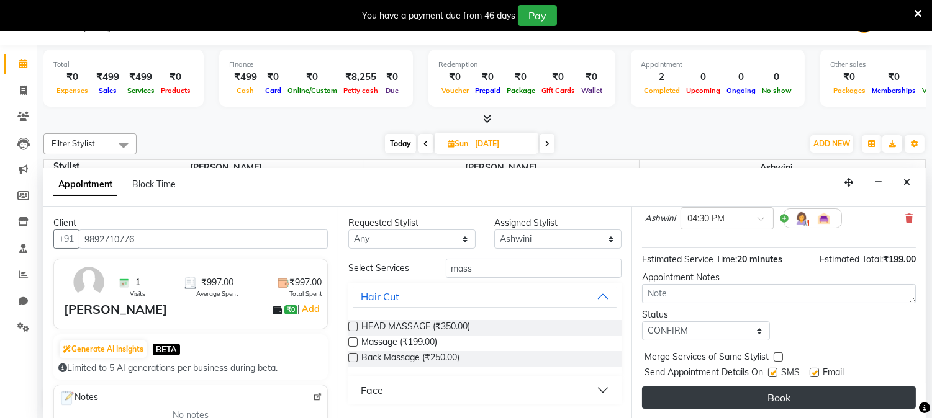
click at [746, 387] on button "Book" at bounding box center [779, 398] width 274 height 22
click at [746, 387] on div "Book" at bounding box center [779, 398] width 274 height 22
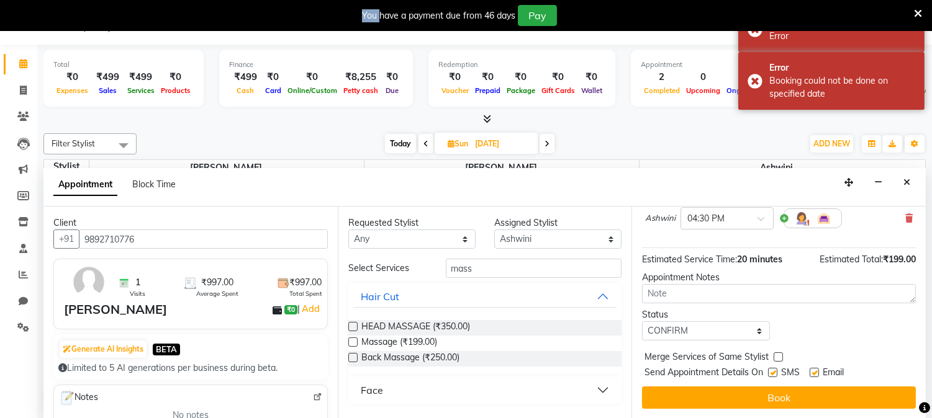
scroll to position [114, 0]
click at [755, 330] on select "Select TENTATIVE CONFIRM UPCOMING" at bounding box center [705, 330] width 127 height 19
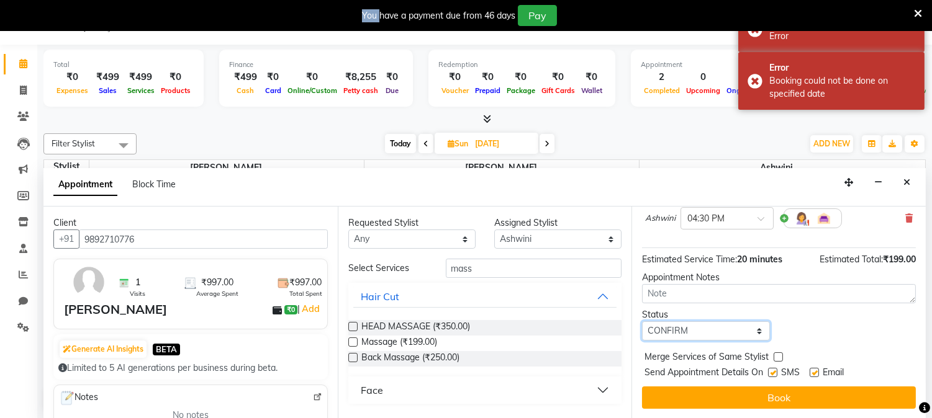
click at [753, 335] on select "Select TENTATIVE CONFIRM UPCOMING" at bounding box center [705, 330] width 127 height 19
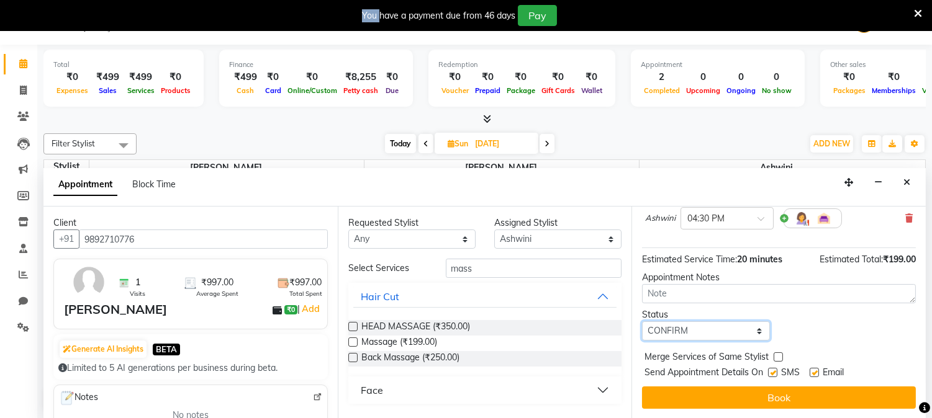
click at [752, 330] on select "Select TENTATIVE CONFIRM UPCOMING" at bounding box center [705, 330] width 127 height 19
click at [755, 331] on select "Select TENTATIVE CONFIRM UPCOMING" at bounding box center [705, 330] width 127 height 19
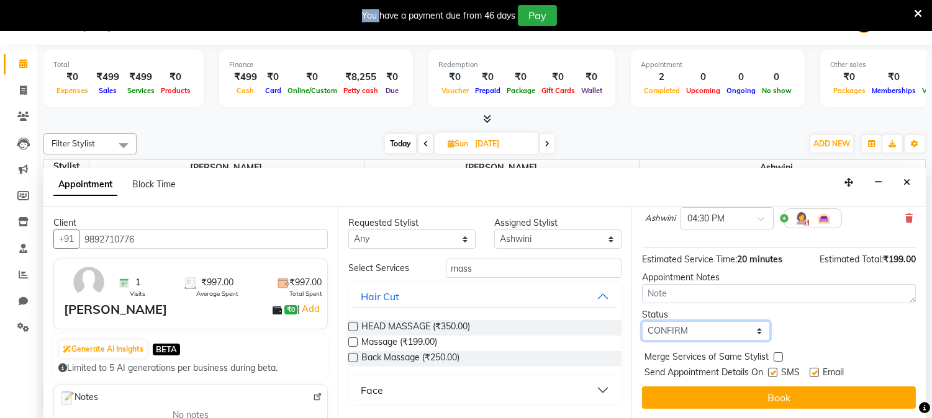
click at [755, 331] on select "Select TENTATIVE CONFIRM UPCOMING" at bounding box center [705, 330] width 127 height 19
click at [19, 89] on span at bounding box center [23, 91] width 22 height 14
click at [20, 89] on icon at bounding box center [23, 90] width 7 height 9
select select "service"
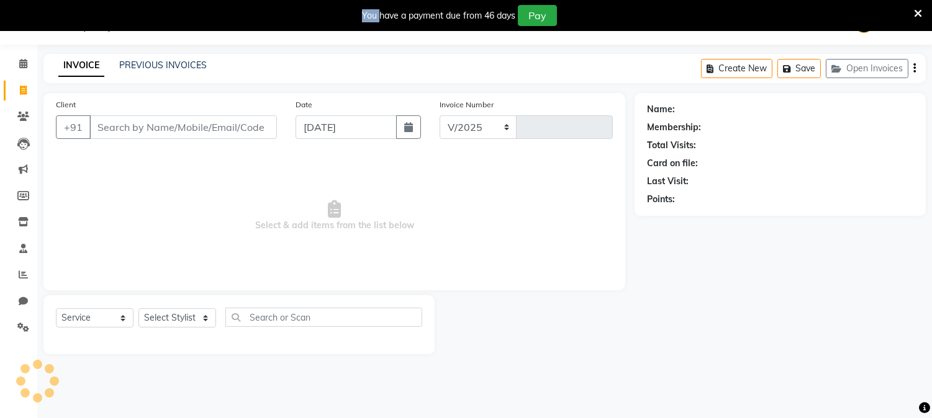
select select "147"
type input "0360"
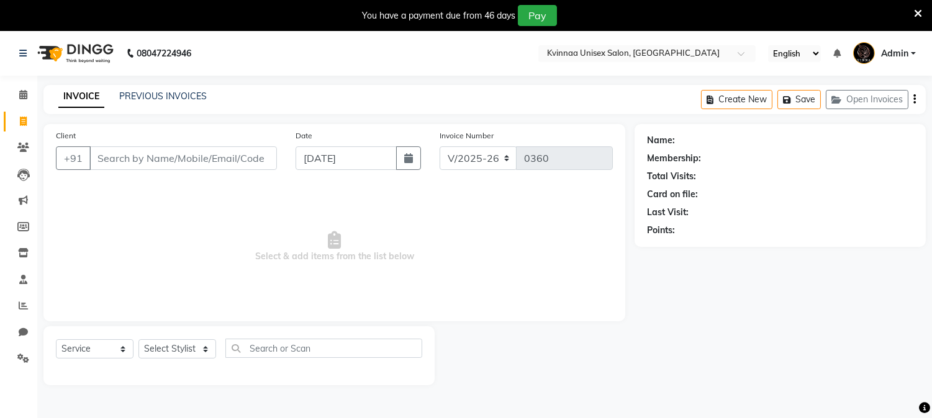
click at [114, 156] on input "Client" at bounding box center [182, 158] width 187 height 24
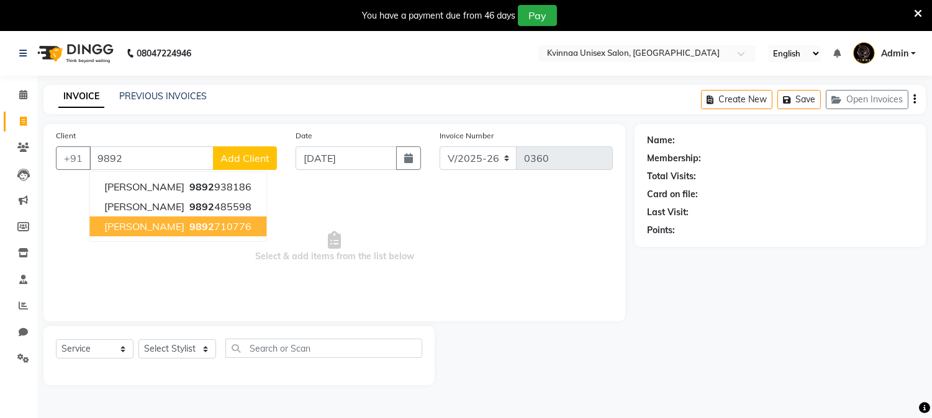
click at [189, 226] on span "9892" at bounding box center [201, 226] width 25 height 12
type input "9892710776"
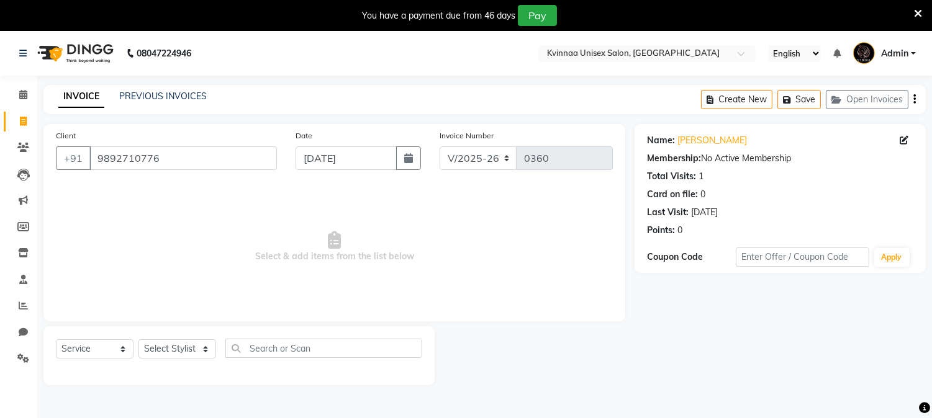
scroll to position [31, 0]
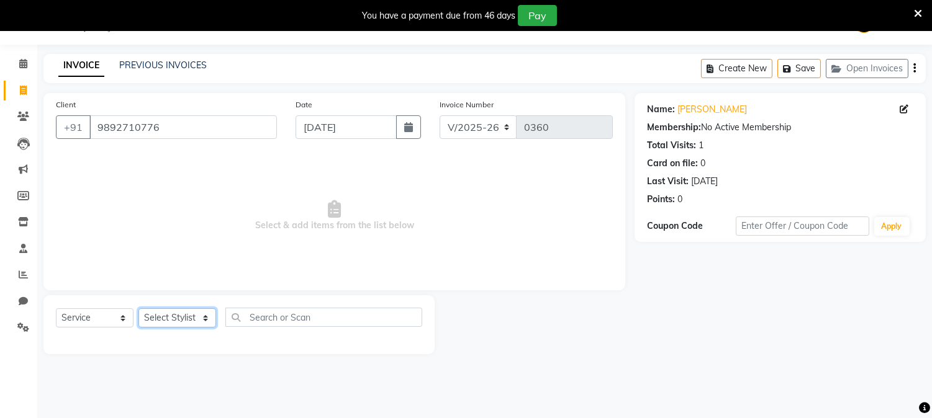
click at [162, 318] on select "Select Stylist Ashwini [PERSON_NAME] [PERSON_NAME]" at bounding box center [177, 317] width 78 height 19
select select "19772"
click at [138, 309] on select "Select Stylist Ashwini [PERSON_NAME] [PERSON_NAME]" at bounding box center [177, 317] width 78 height 19
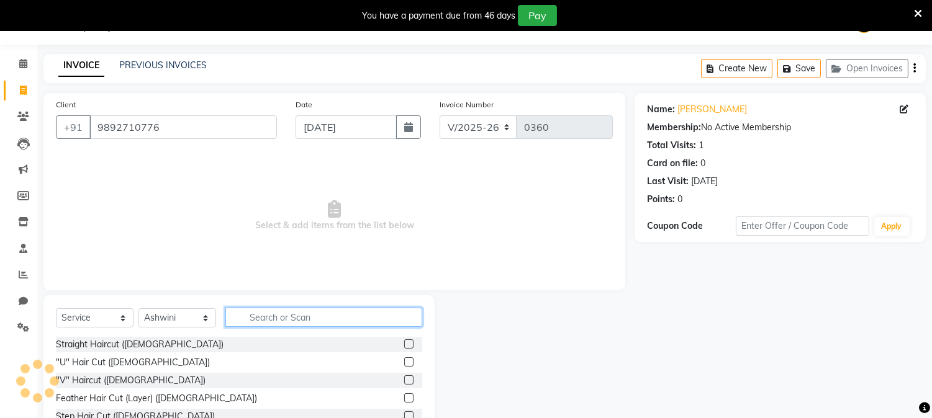
click at [271, 318] on input "text" at bounding box center [323, 317] width 197 height 19
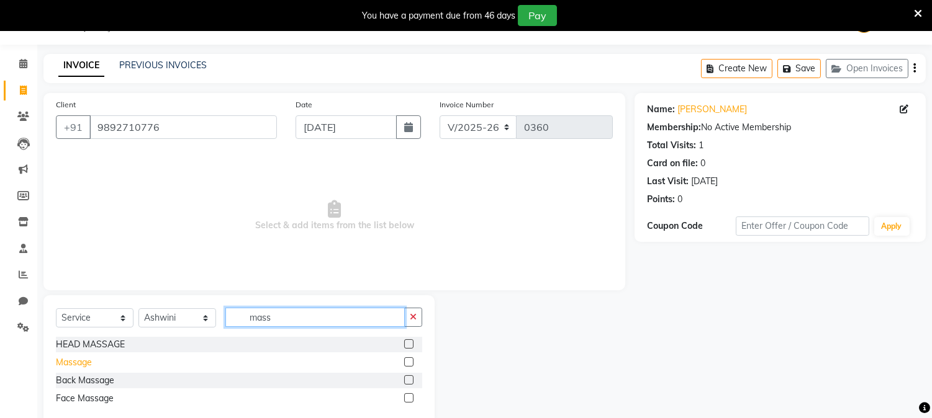
type input "mass"
click at [70, 364] on div "Massage" at bounding box center [74, 362] width 36 height 13
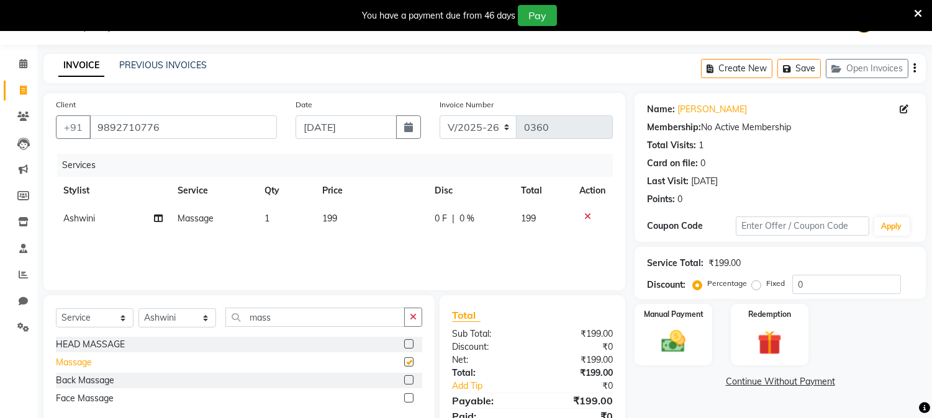
checkbox input "false"
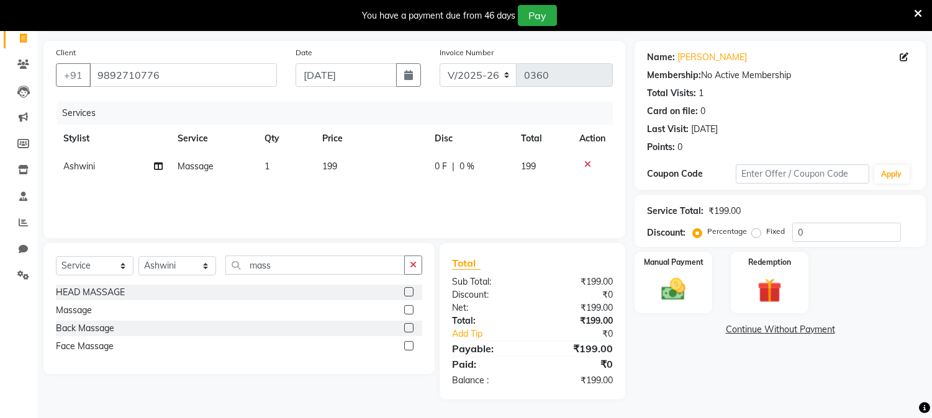
scroll to position [0, 0]
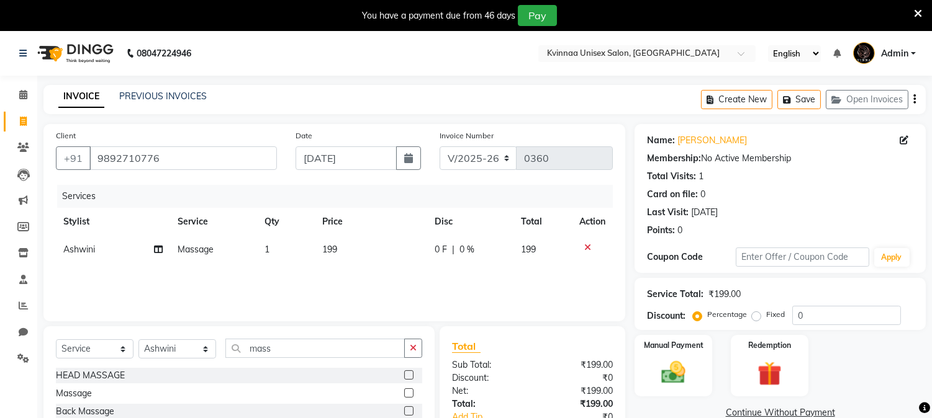
click at [328, 245] on span "199" at bounding box center [329, 249] width 15 height 11
click at [315, 245] on td "1" at bounding box center [286, 250] width 58 height 28
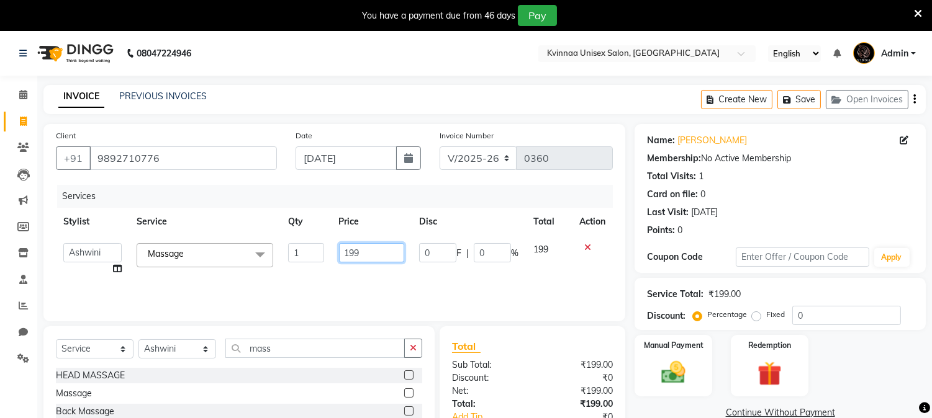
click at [366, 249] on input "199" at bounding box center [371, 252] width 65 height 19
click at [314, 157] on input "[DATE]" at bounding box center [345, 158] width 101 height 24
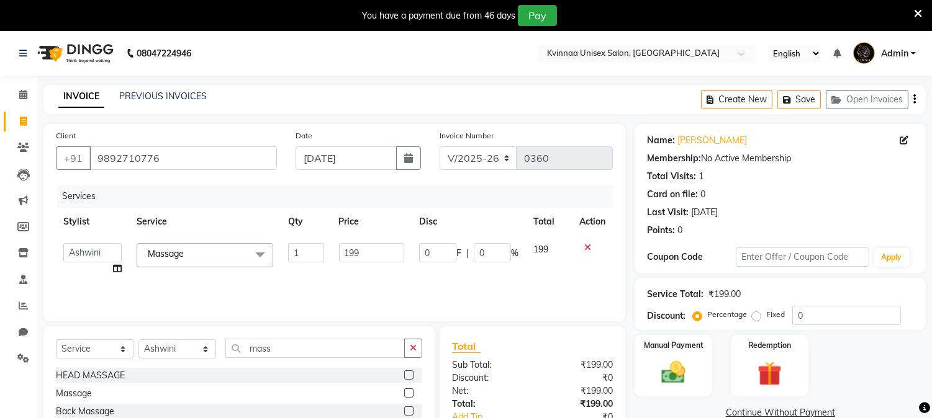
select select "9"
select select "2025"
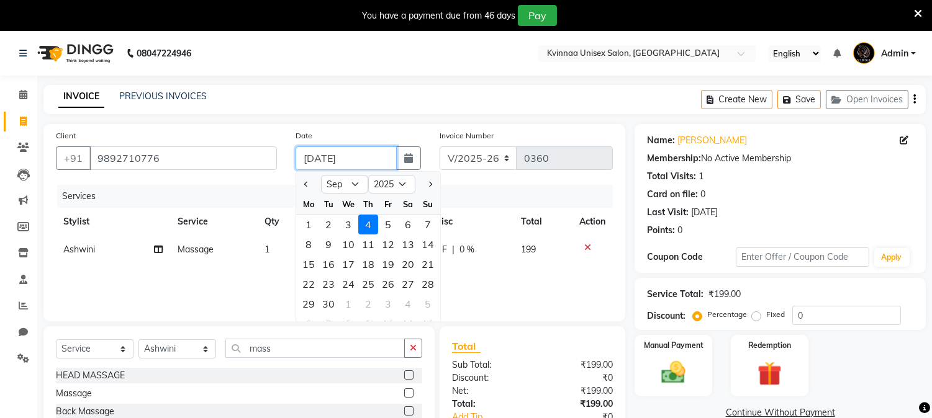
click at [314, 157] on input "[DATE]" at bounding box center [345, 158] width 101 height 24
type input "31 09-2025"
click at [327, 155] on input "31 09-2025" at bounding box center [345, 158] width 101 height 24
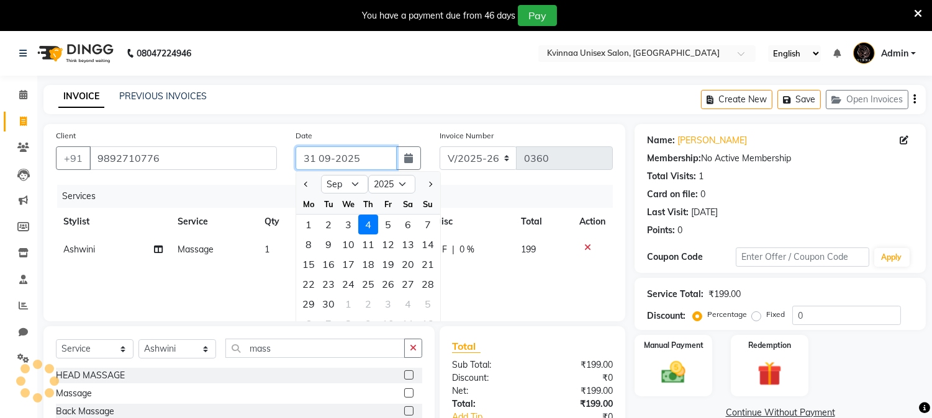
click at [329, 158] on input "31 09-2025" at bounding box center [345, 158] width 101 height 24
type input "[DATE]"
click at [305, 181] on button "Previous month" at bounding box center [306, 184] width 11 height 20
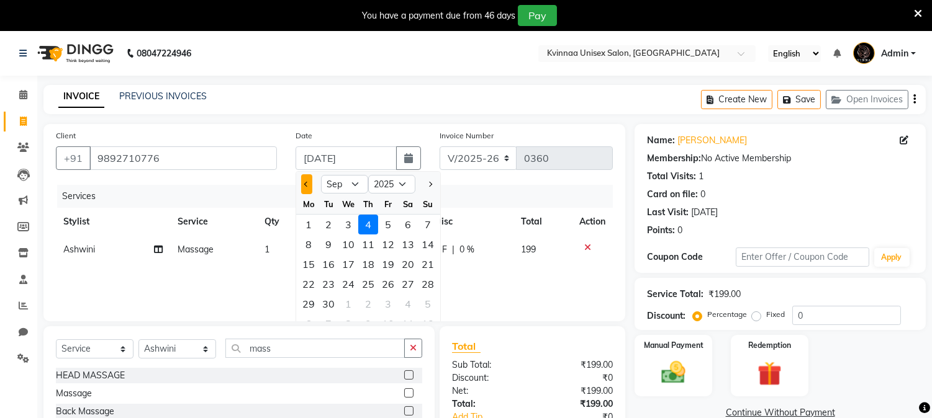
click at [305, 181] on button "Previous month" at bounding box center [306, 184] width 11 height 20
click at [304, 181] on button "Previous month" at bounding box center [306, 184] width 11 height 20
click at [431, 182] on span "Next month" at bounding box center [429, 184] width 5 height 5
select select "8"
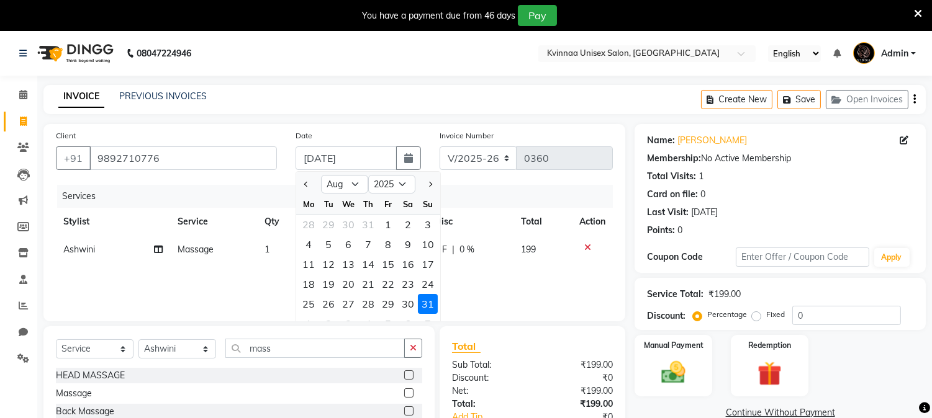
click at [420, 300] on div "31" at bounding box center [428, 304] width 20 height 20
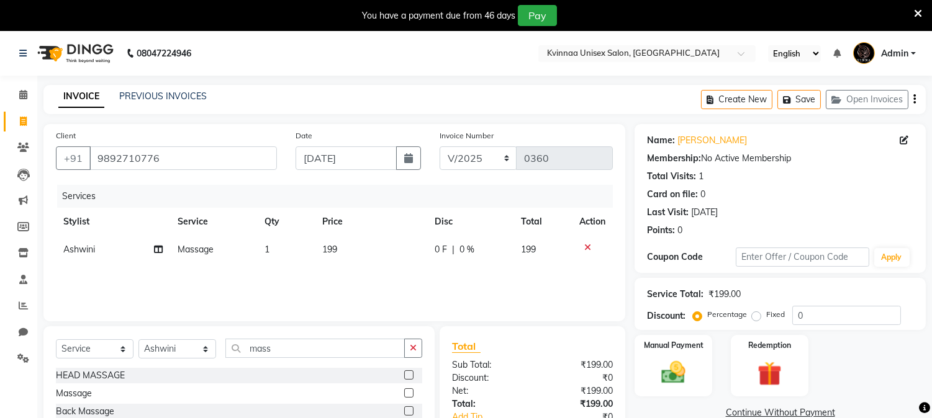
click at [331, 248] on span "199" at bounding box center [329, 249] width 15 height 11
click at [331, 248] on td "199" at bounding box center [371, 250] width 112 height 28
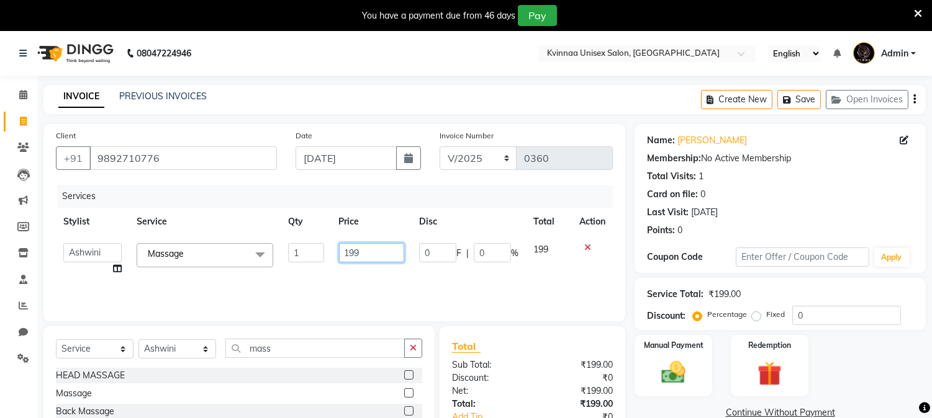
click at [367, 253] on input "199" at bounding box center [371, 252] width 65 height 19
type input "1"
type input "350"
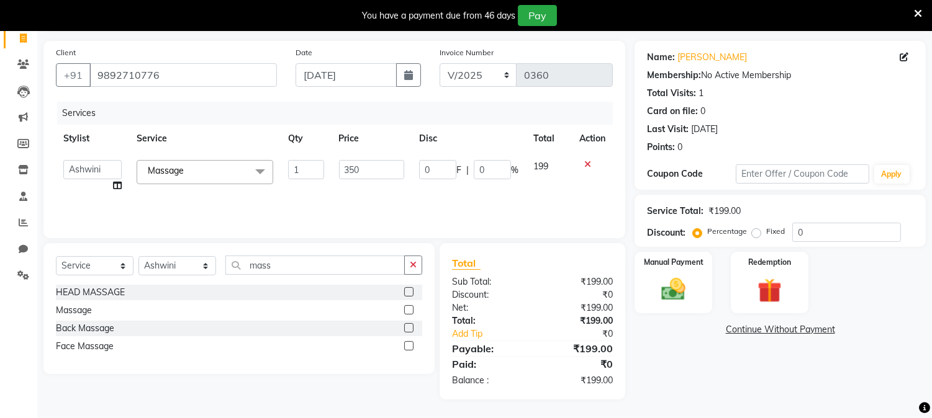
click at [436, 194] on div "Services Stylist Service Qty Price Disc Total Action Ashwini [PERSON_NAME] [PER…" at bounding box center [334, 164] width 557 height 124
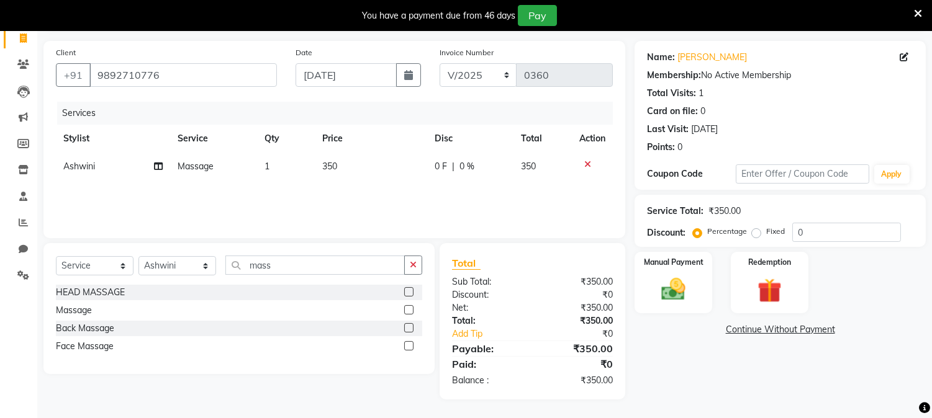
click at [436, 194] on div "Services Stylist Service Qty Price Disc Total Action Ashwini Massage 1 350 0 F …" at bounding box center [334, 164] width 557 height 124
click at [208, 169] on span "Massage" at bounding box center [196, 166] width 36 height 11
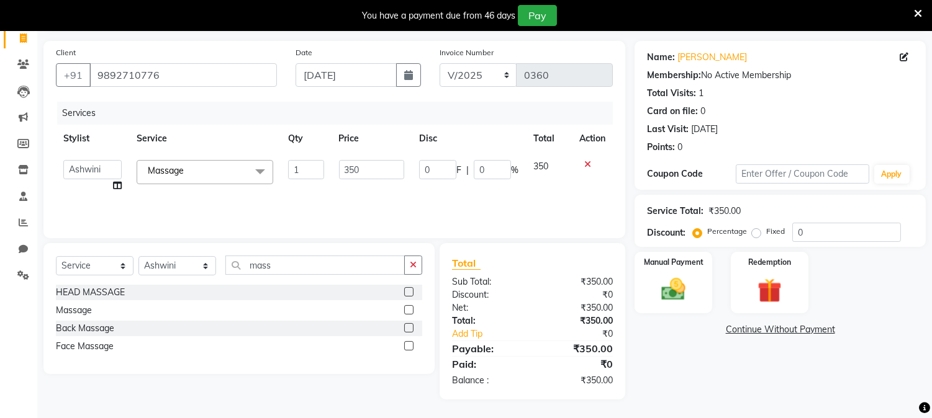
click at [263, 168] on span at bounding box center [260, 172] width 25 height 24
click at [261, 171] on span at bounding box center [260, 172] width 25 height 24
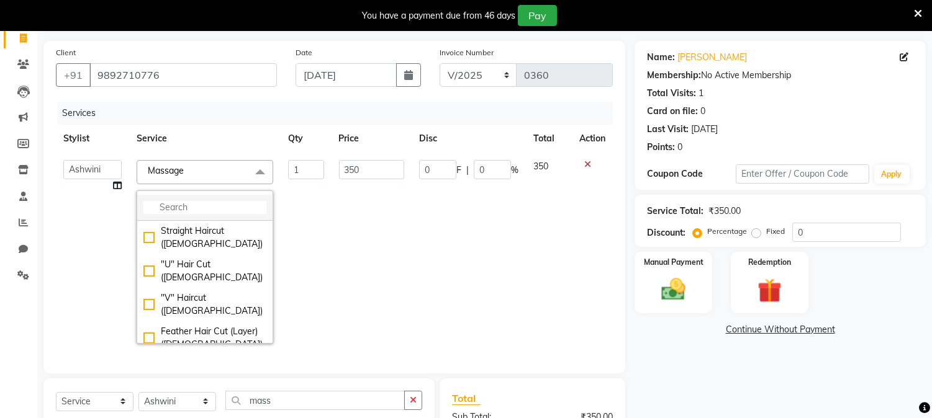
scroll to position [0, 0]
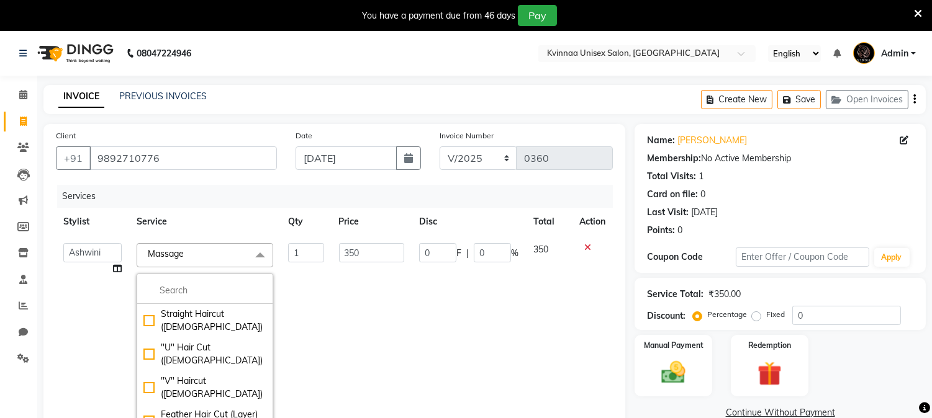
click at [231, 218] on th "Service" at bounding box center [204, 222] width 151 height 28
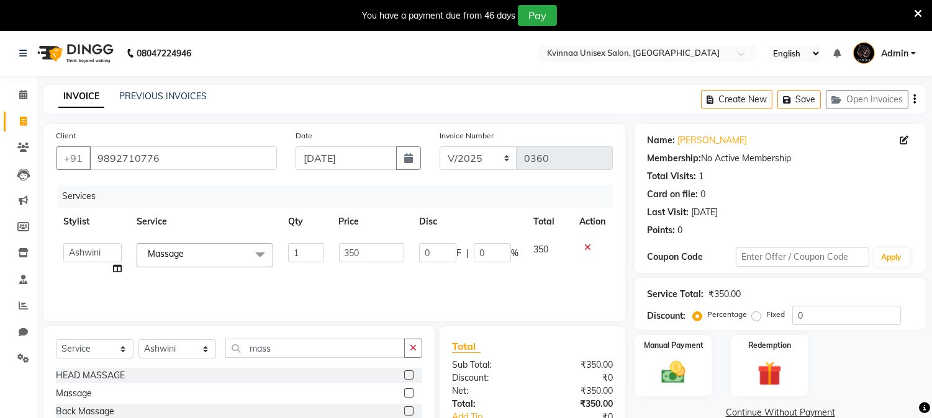
scroll to position [83, 0]
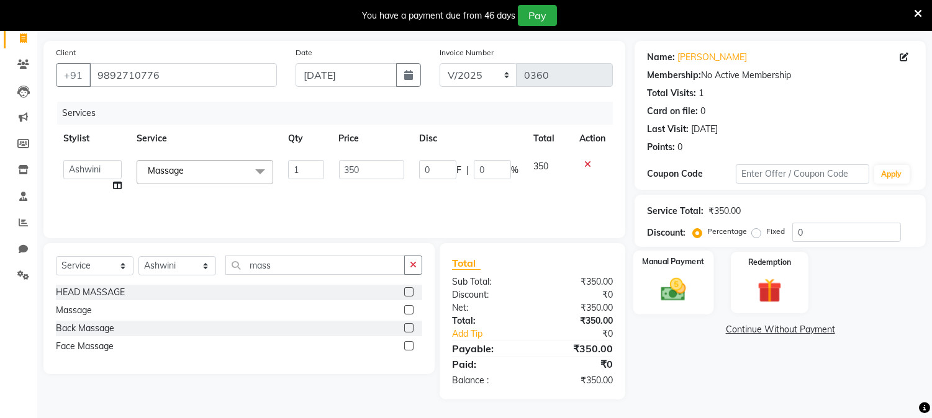
click at [673, 271] on div "Manual Payment" at bounding box center [673, 282] width 81 height 63
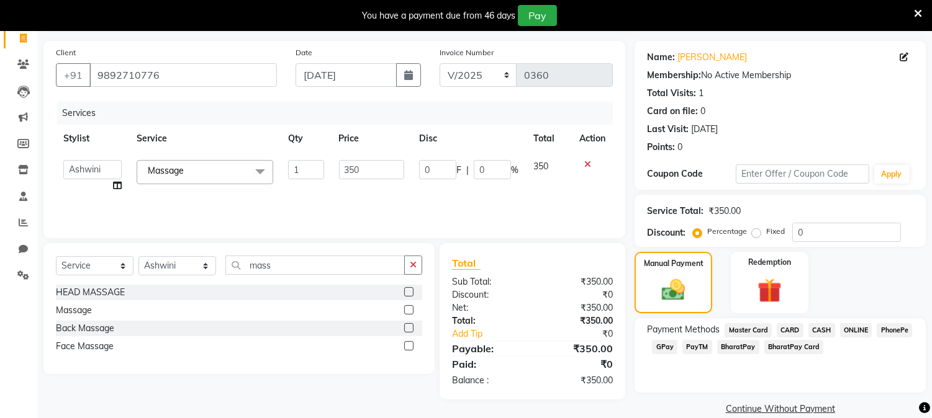
click at [699, 346] on span "PayTM" at bounding box center [697, 347] width 30 height 14
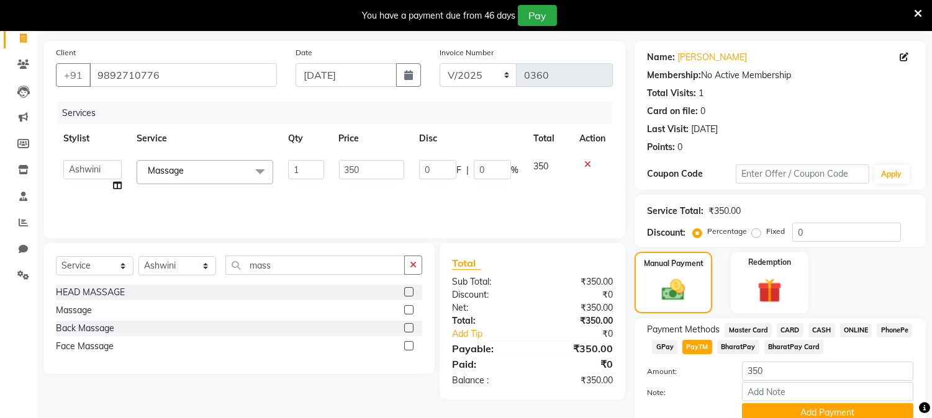
scroll to position [137, 0]
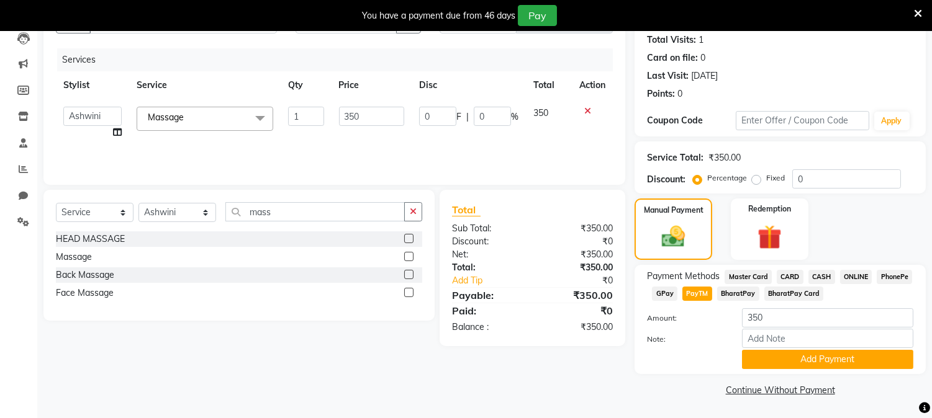
click at [854, 274] on span "ONLINE" at bounding box center [856, 277] width 32 height 14
click at [813, 360] on button "Add Payment" at bounding box center [827, 359] width 171 height 19
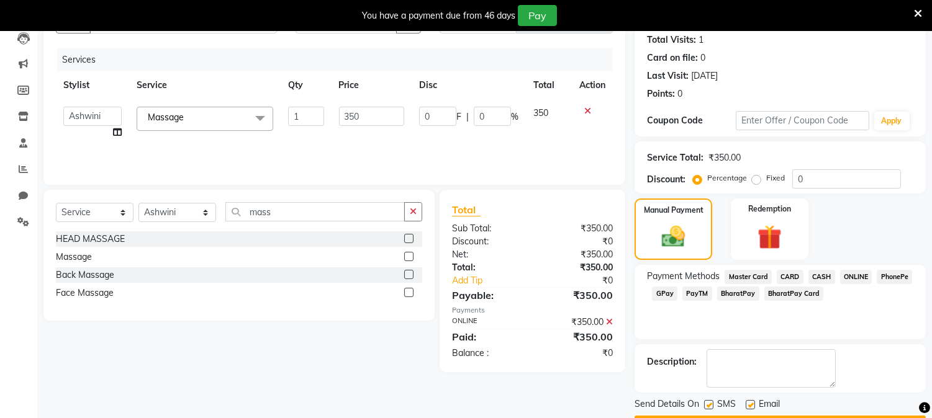
scroll to position [171, 0]
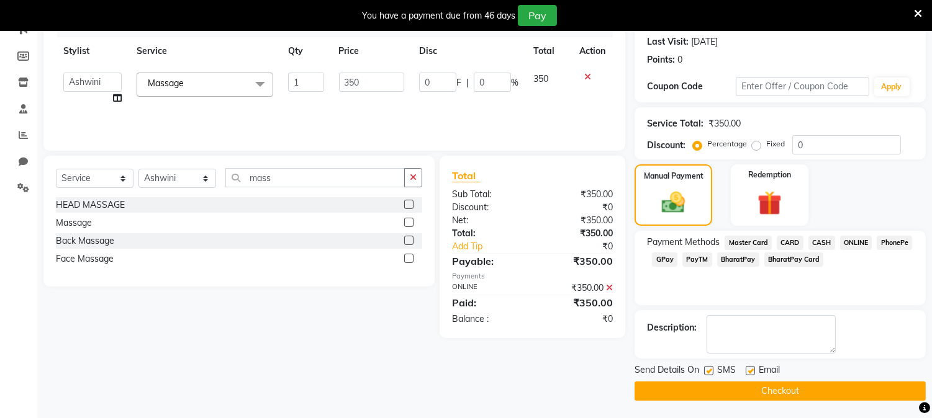
click at [609, 285] on icon at bounding box center [609, 288] width 7 height 9
click at [609, 227] on div "₹350.00" at bounding box center [578, 220] width 90 height 13
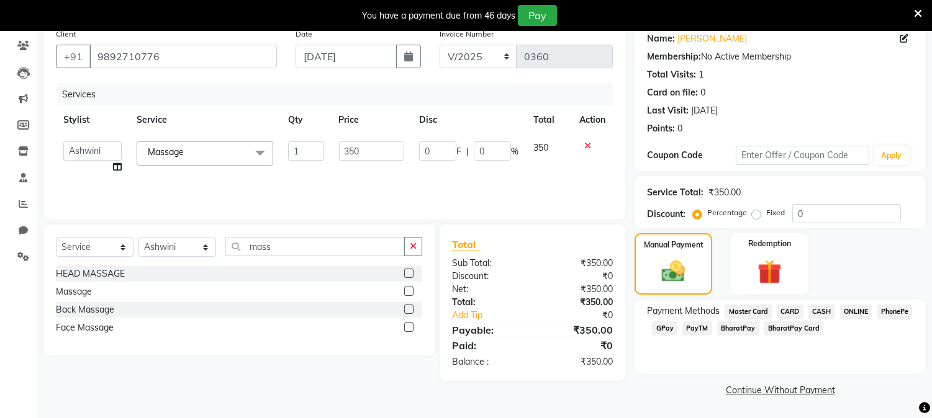
scroll to position [101, 0]
click at [690, 330] on span "PayTM" at bounding box center [697, 330] width 30 height 14
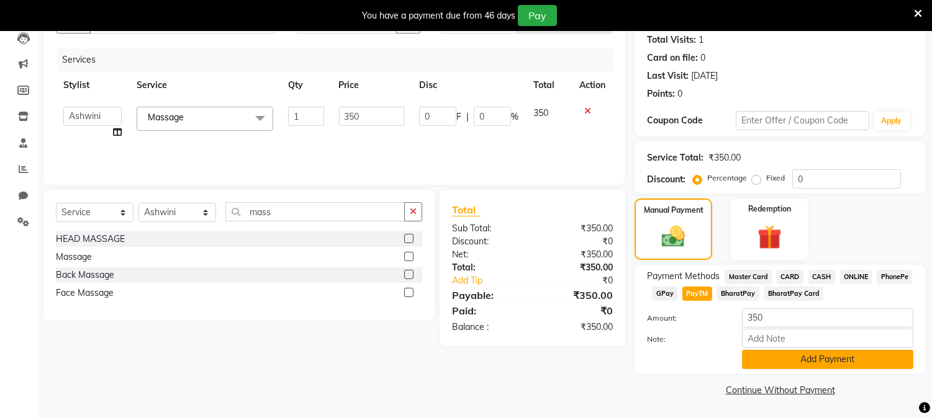
click at [808, 360] on button "Add Payment" at bounding box center [827, 359] width 171 height 19
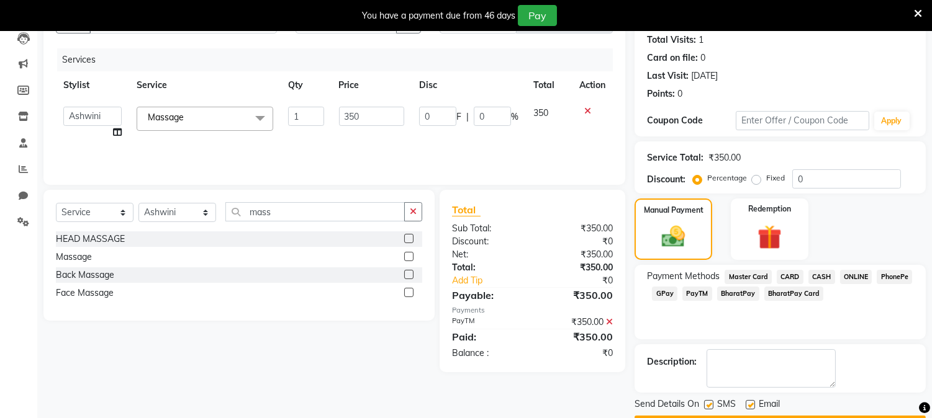
scroll to position [171, 0]
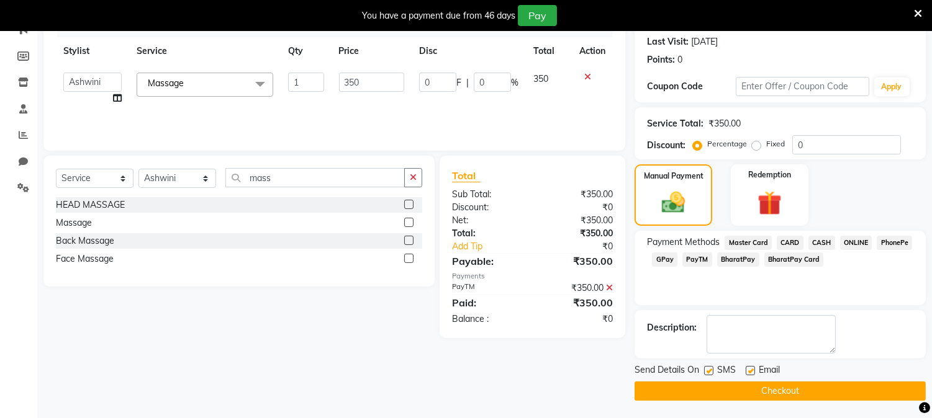
click at [793, 382] on button "Checkout" at bounding box center [779, 391] width 291 height 19
click at [793, 382] on div "Checkout" at bounding box center [779, 391] width 291 height 19
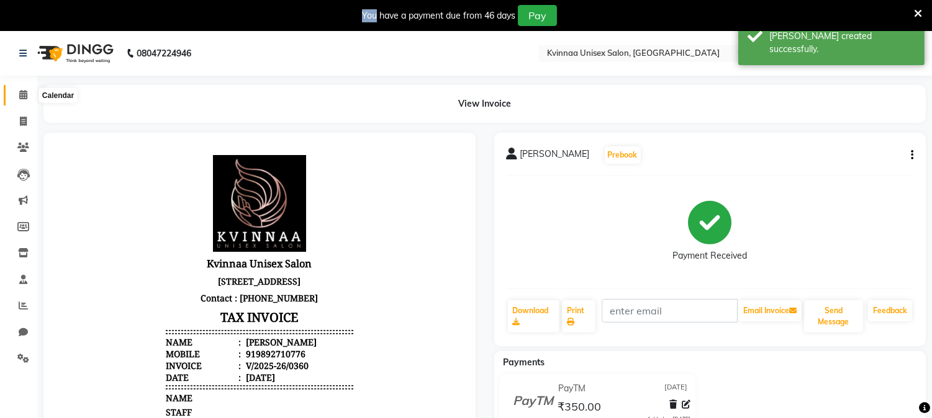
click at [23, 97] on icon at bounding box center [23, 94] width 8 height 9
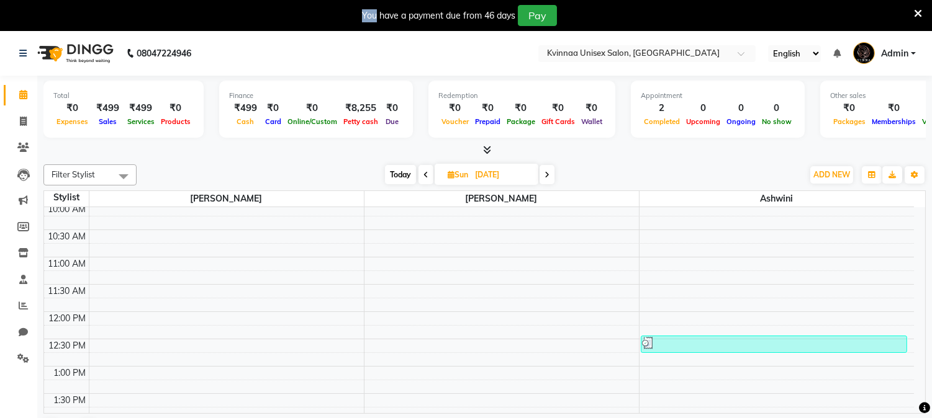
scroll to position [138, 0]
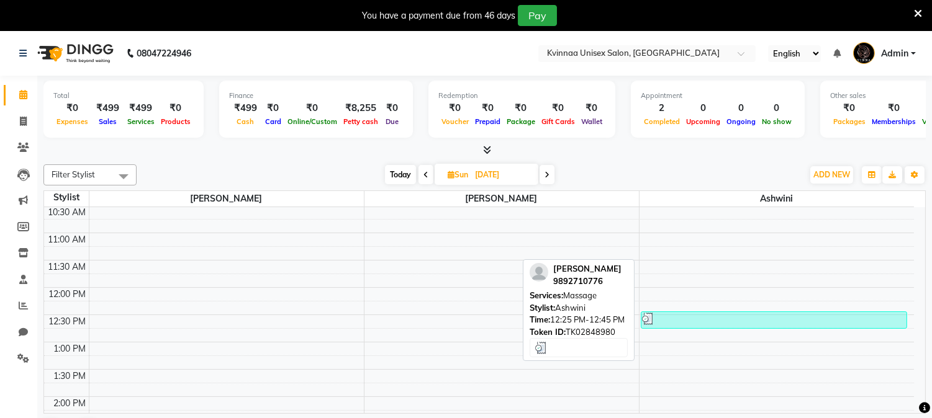
click at [650, 317] on img at bounding box center [648, 319] width 12 height 12
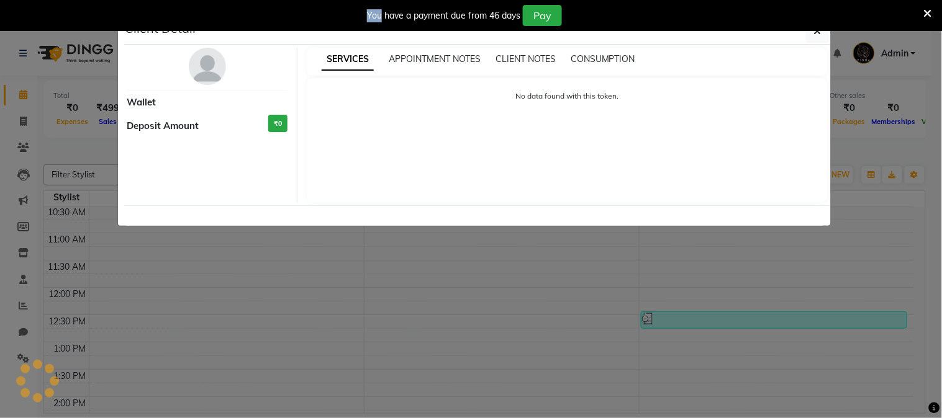
select select "3"
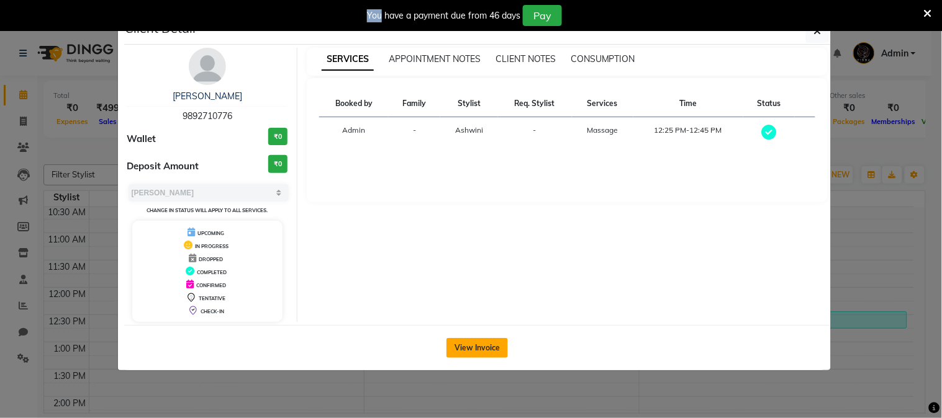
click at [479, 344] on button "View Invoice" at bounding box center [476, 348] width 61 height 20
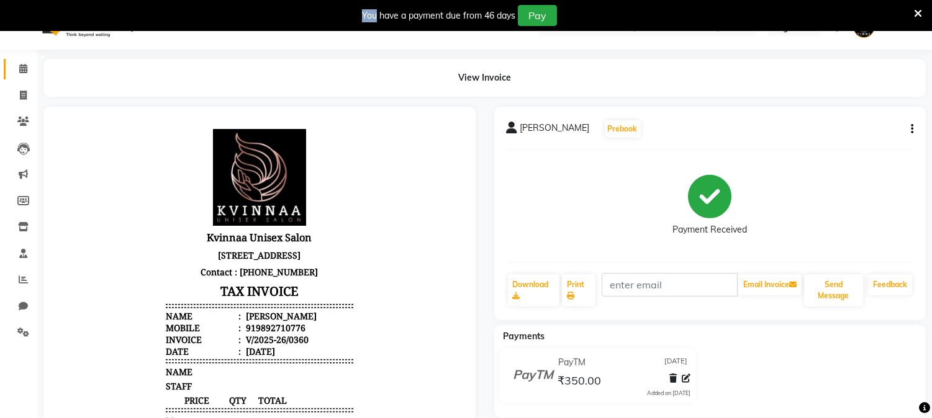
scroll to position [95, 0]
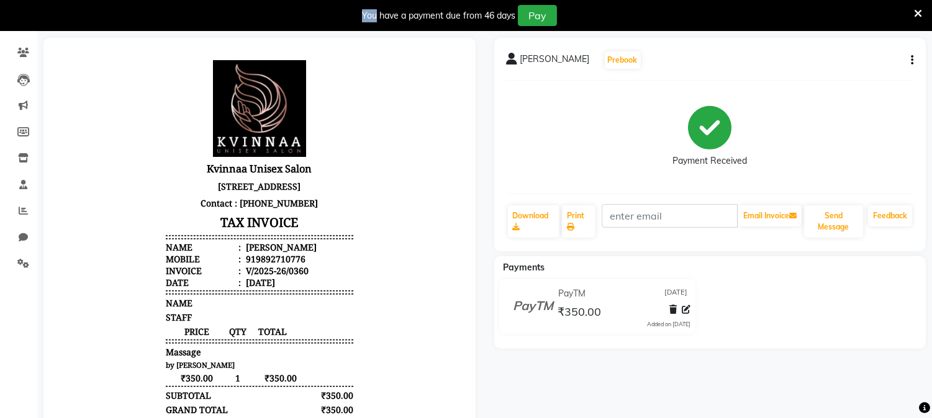
click at [909, 60] on button "button" at bounding box center [909, 60] width 7 height 13
click at [910, 60] on icon "button" at bounding box center [911, 60] width 2 height 1
click at [847, 74] on div "Edit Invoice" at bounding box center [849, 76] width 85 height 16
select select "service"
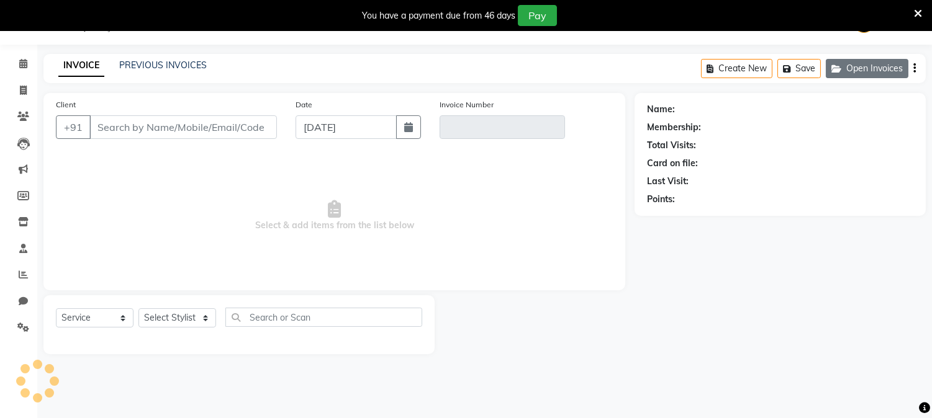
scroll to position [31, 0]
type input "9892710776"
type input "V/2025-26/0360"
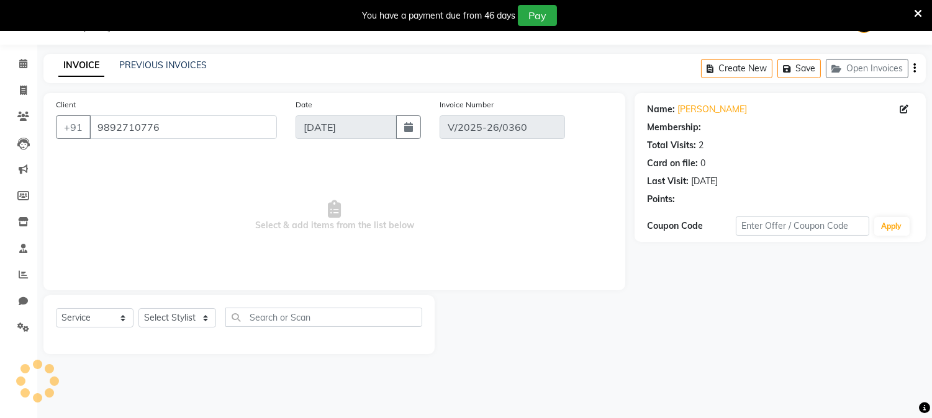
type input "[DATE]"
select select "select"
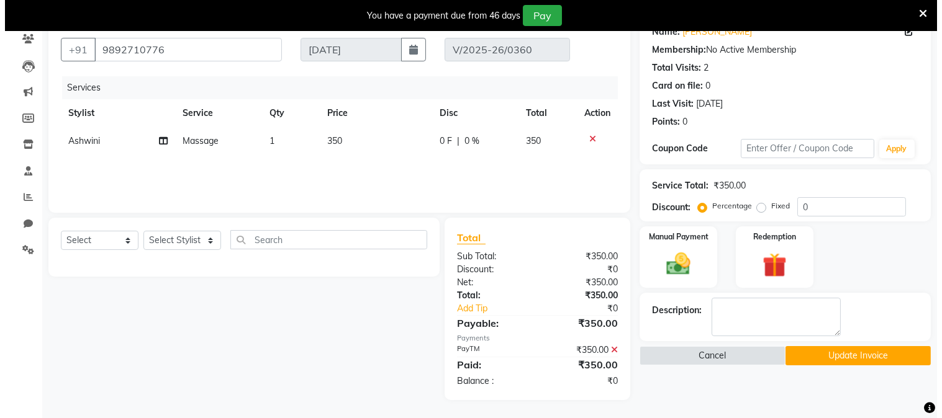
scroll to position [0, 0]
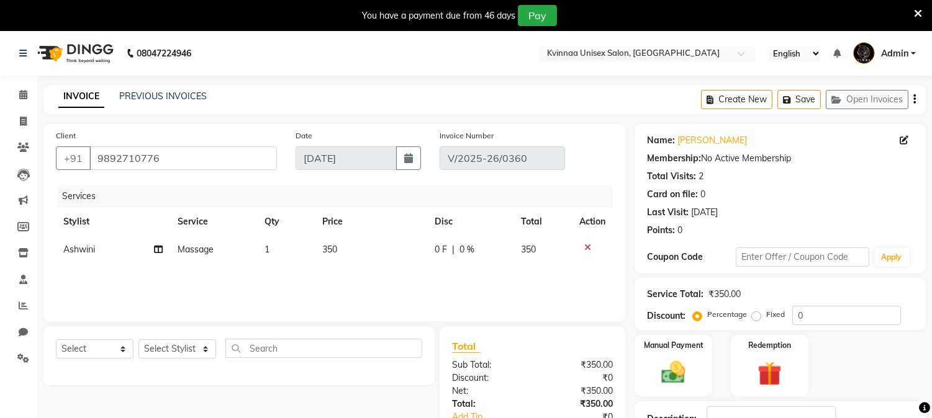
click at [915, 9] on icon at bounding box center [918, 13] width 8 height 11
click at [914, 31] on nav "08047224946 Select Location × Kvinnaa Unisex Salon, [GEOGRAPHIC_DATA] English E…" at bounding box center [466, 53] width 932 height 45
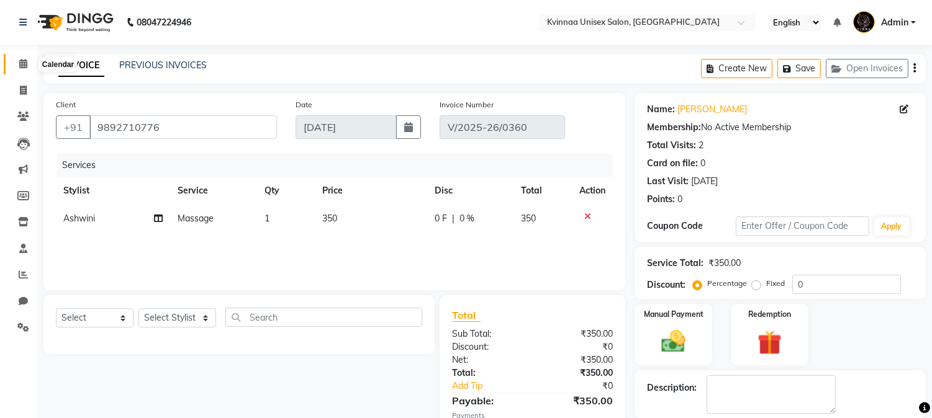
click at [17, 66] on span at bounding box center [23, 64] width 22 height 14
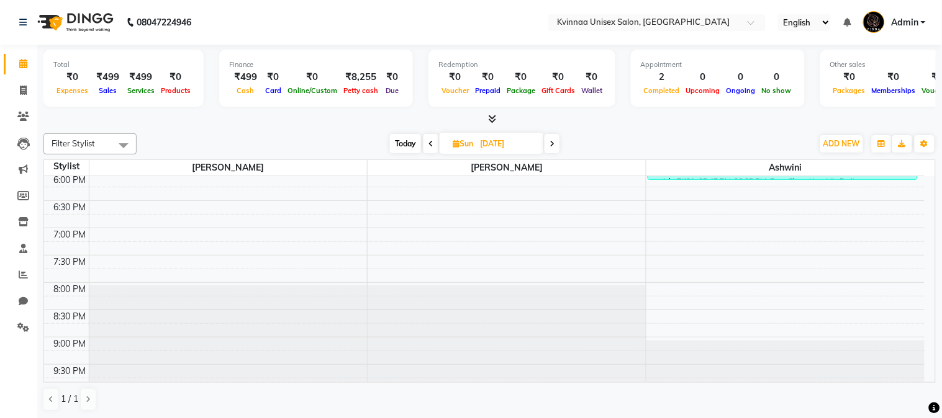
scroll to position [562, 0]
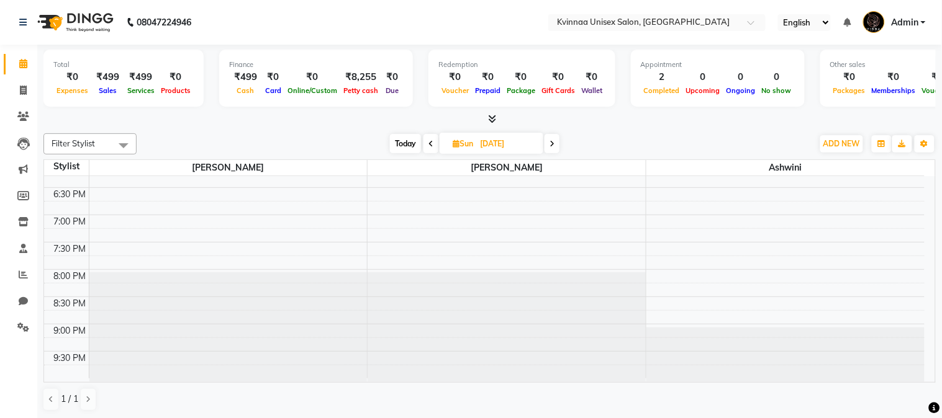
click at [551, 145] on icon at bounding box center [551, 143] width 5 height 7
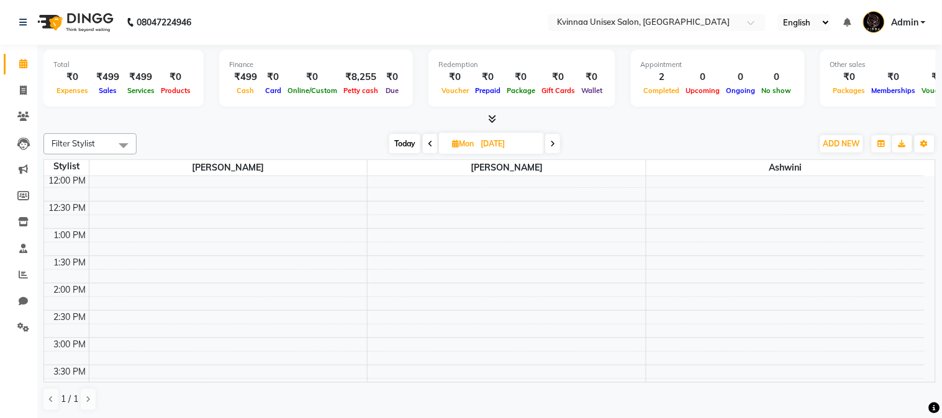
click at [551, 145] on icon at bounding box center [552, 143] width 5 height 7
click at [551, 145] on span at bounding box center [553, 143] width 15 height 19
type input "[DATE]"
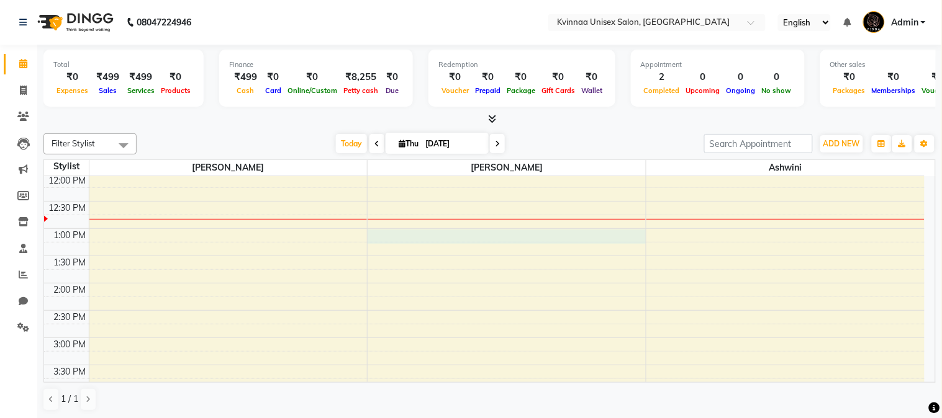
click at [466, 241] on div "8:00 AM 8:30 AM 9:00 AM 9:30 AM 10:00 AM 10:30 AM 11:00 AM 11:30 AM 12:00 PM 12…" at bounding box center [484, 338] width 880 height 764
select select "4271"
select select "tentative"
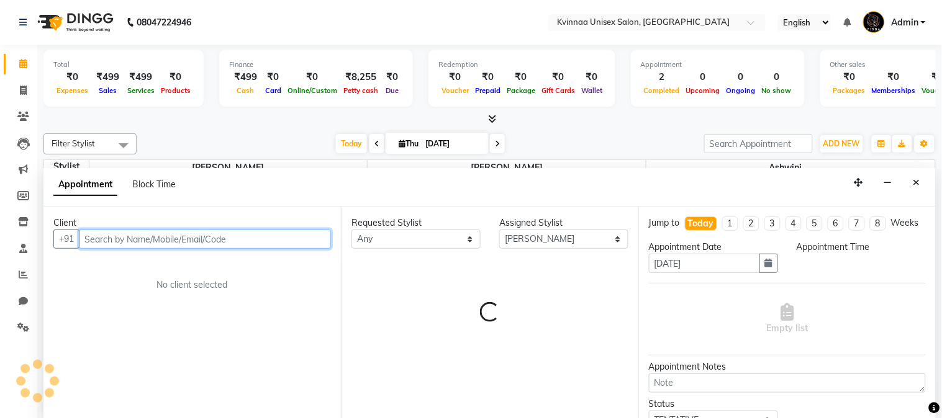
select select "780"
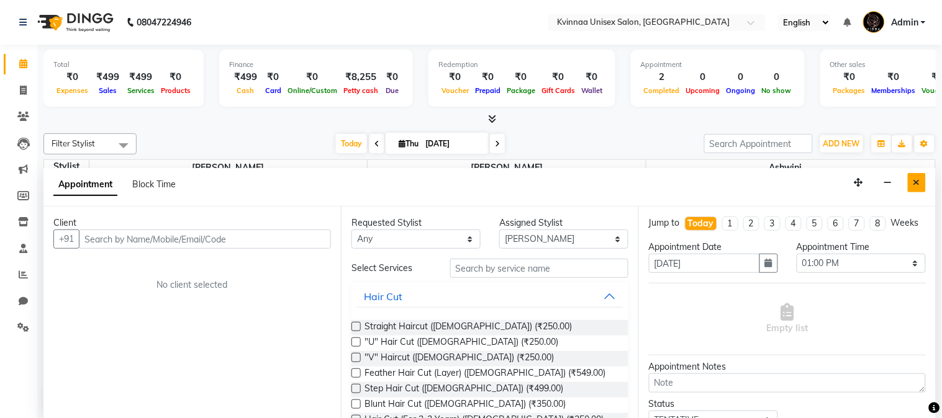
click at [916, 182] on icon "Close" at bounding box center [916, 182] width 7 height 9
click at [916, 182] on div "8:00 AM 8:30 AM 9:00 AM 9:30 AM 10:00 AM 10:30 AM 11:00 AM 11:30 AM 12:00 PM 12…" at bounding box center [484, 338] width 880 height 764
select select "19772"
select select "tentative"
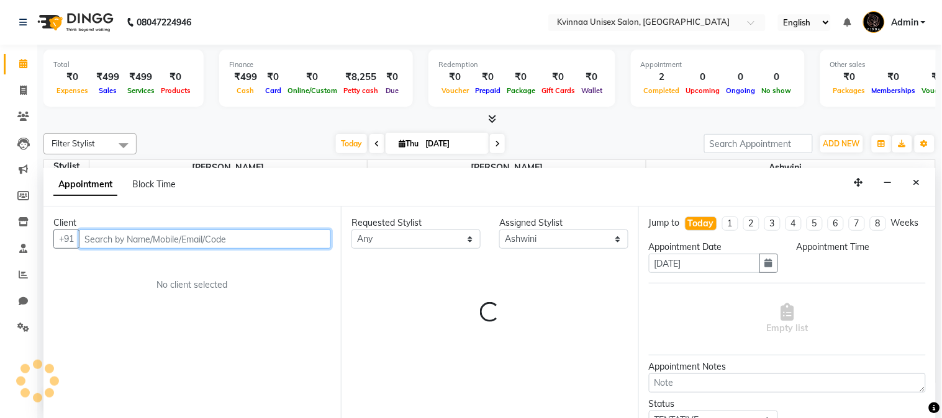
select select "720"
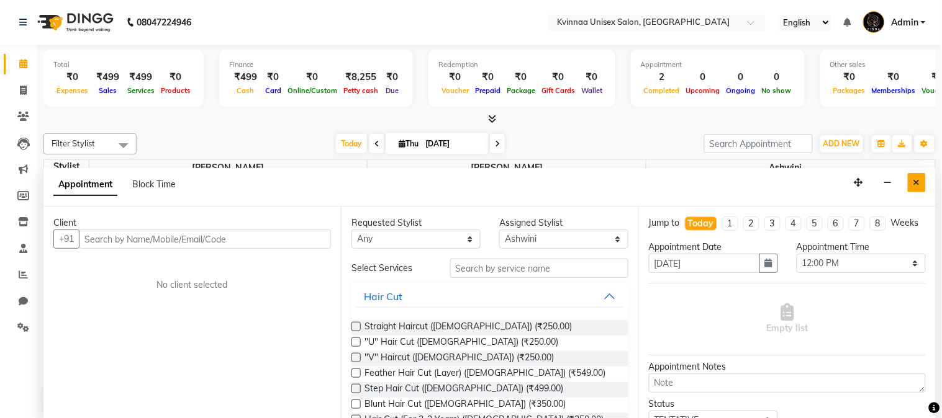
click at [916, 182] on icon "Close" at bounding box center [916, 182] width 7 height 9
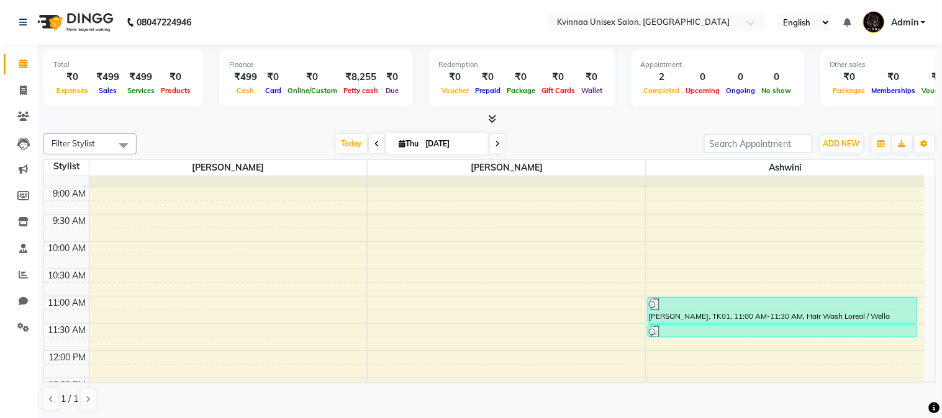
scroll to position [0, 0]
